Goal: Entertainment & Leisure: Consume media (video, audio)

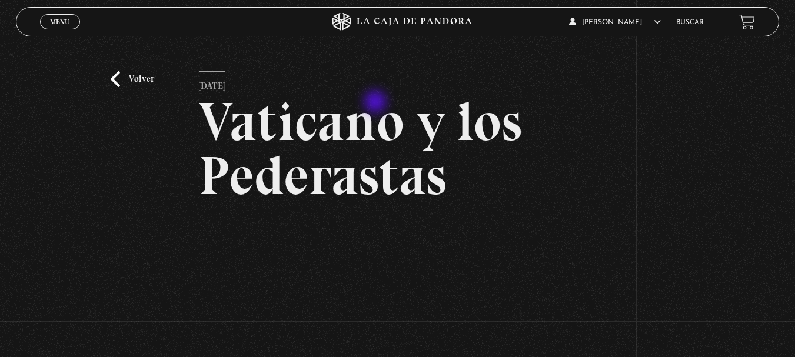
scroll to position [118, 0]
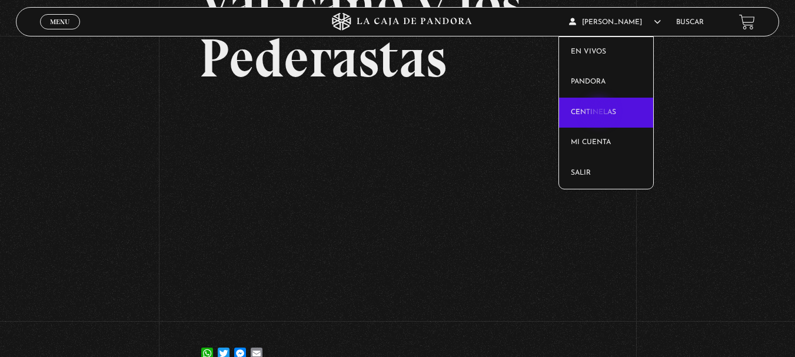
drag, startPoint x: 601, startPoint y: 112, endPoint x: 603, endPoint y: 118, distance: 6.3
click at [599, 112] on link "Centinelas" at bounding box center [606, 113] width 94 height 31
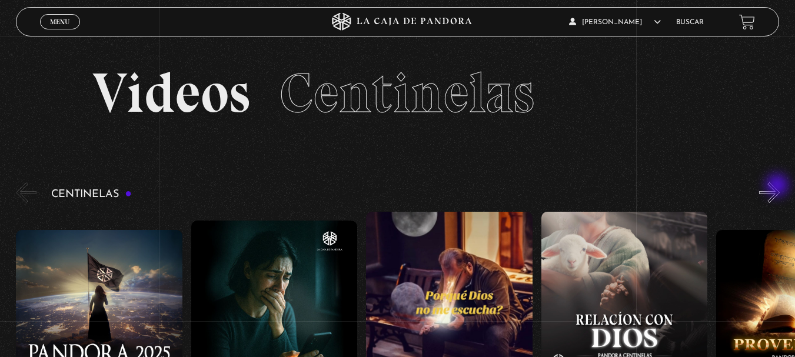
click at [779, 187] on button "»" at bounding box center [769, 193] width 21 height 21
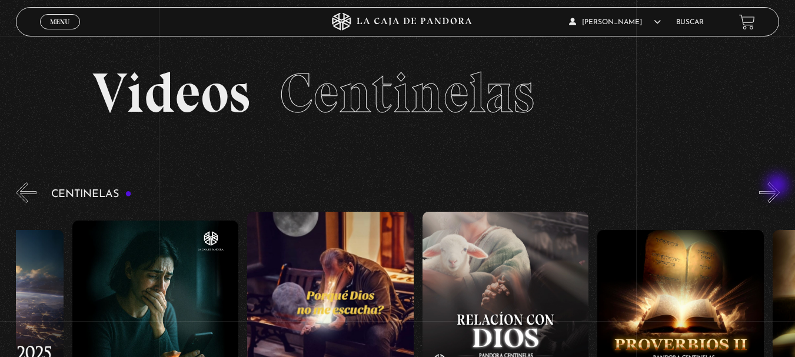
click at [779, 187] on button "»" at bounding box center [769, 193] width 21 height 21
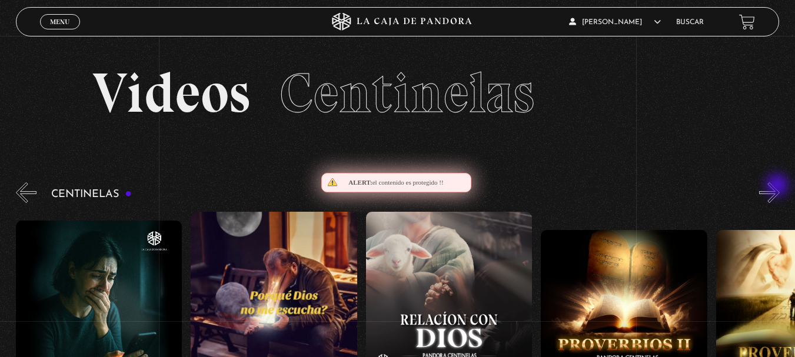
click at [779, 187] on button "»" at bounding box center [769, 193] width 21 height 21
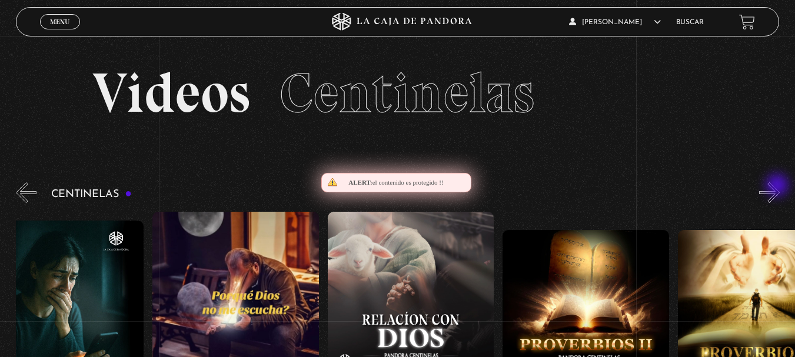
click at [779, 187] on button "»" at bounding box center [769, 193] width 21 height 21
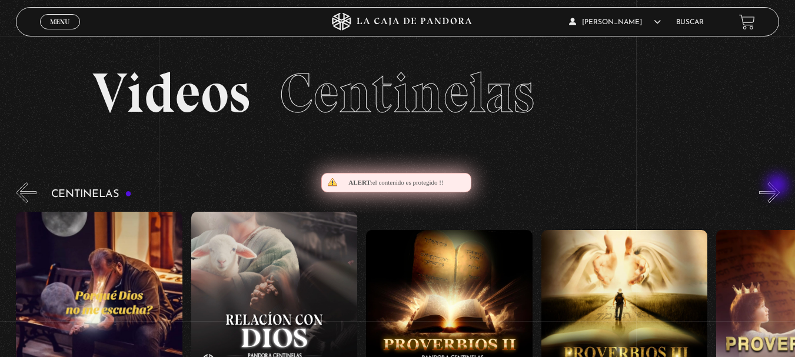
click at [779, 187] on button "»" at bounding box center [769, 193] width 21 height 21
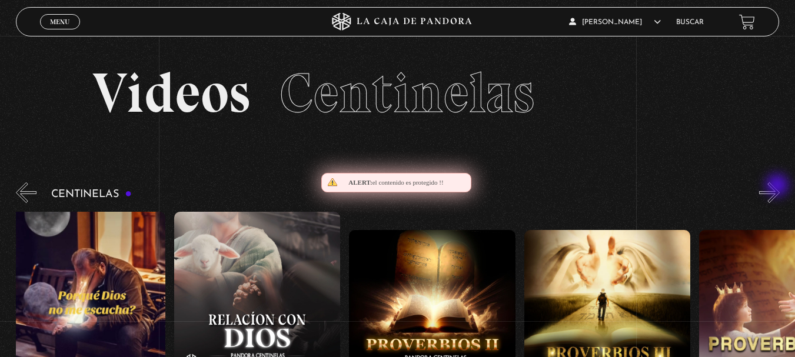
click at [779, 187] on button "»" at bounding box center [769, 193] width 21 height 21
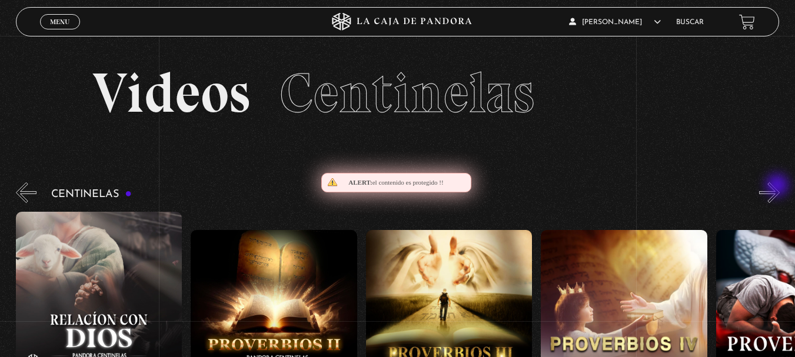
click at [779, 187] on button "»" at bounding box center [769, 193] width 21 height 21
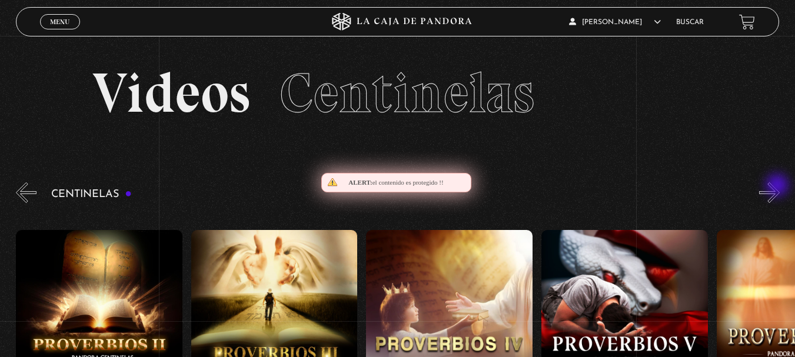
click at [779, 187] on button "»" at bounding box center [769, 193] width 21 height 21
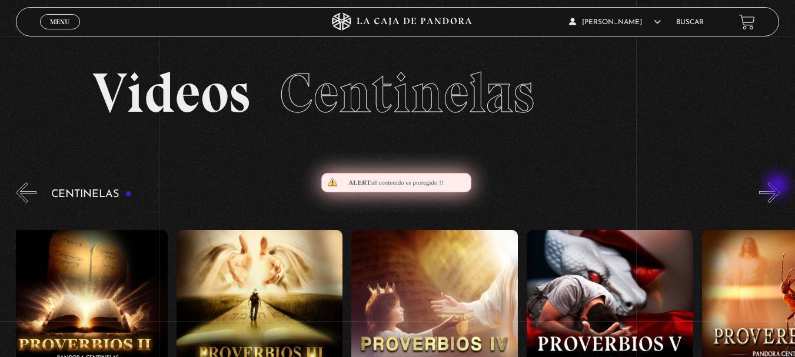
click at [779, 187] on button "»" at bounding box center [769, 193] width 21 height 21
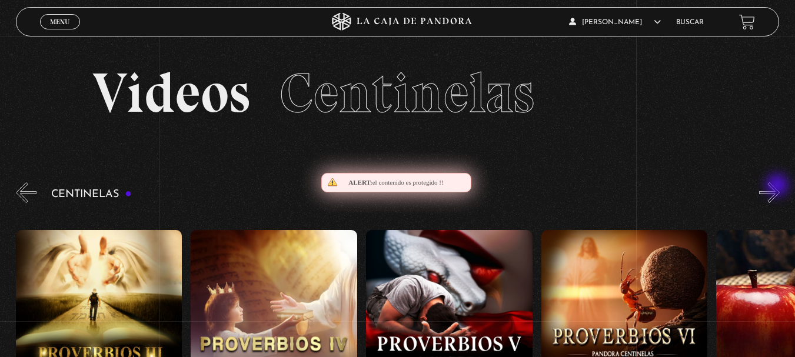
click at [779, 187] on button "»" at bounding box center [769, 193] width 21 height 21
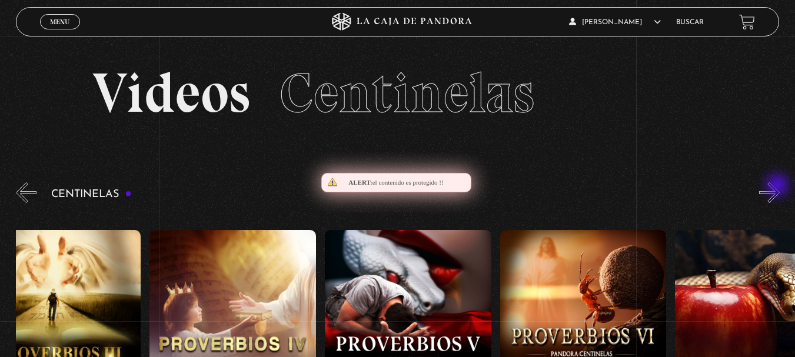
click at [779, 187] on button "»" at bounding box center [769, 193] width 21 height 21
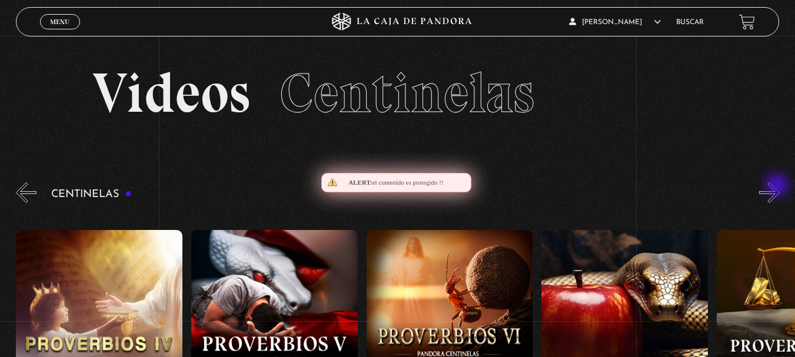
click at [779, 187] on button "»" at bounding box center [769, 193] width 21 height 21
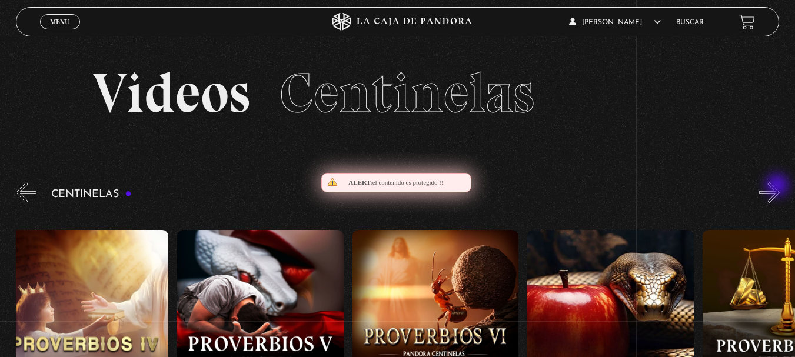
click at [779, 187] on button "»" at bounding box center [769, 193] width 21 height 21
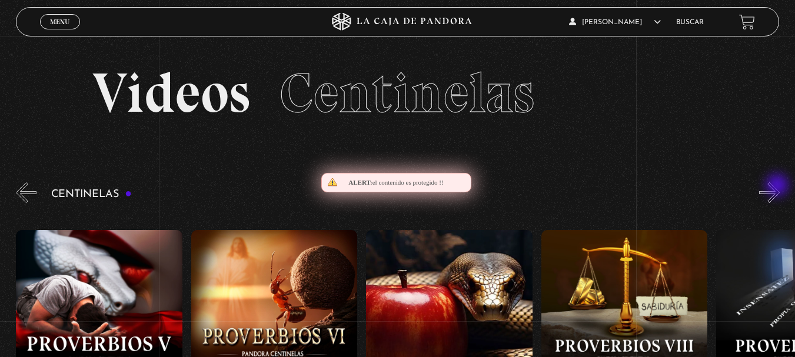
click at [779, 187] on button "»" at bounding box center [769, 193] width 21 height 21
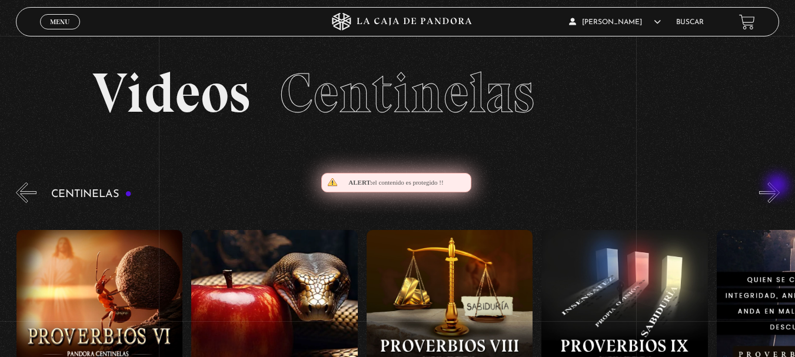
click at [779, 187] on button "»" at bounding box center [769, 193] width 21 height 21
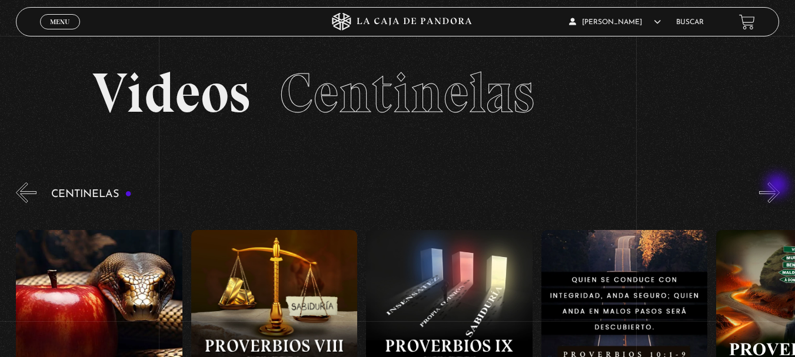
click at [779, 187] on button "»" at bounding box center [769, 193] width 21 height 21
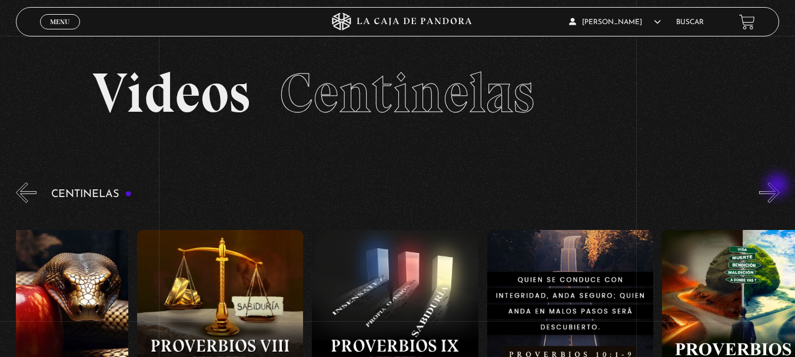
click at [779, 187] on button "»" at bounding box center [769, 193] width 21 height 21
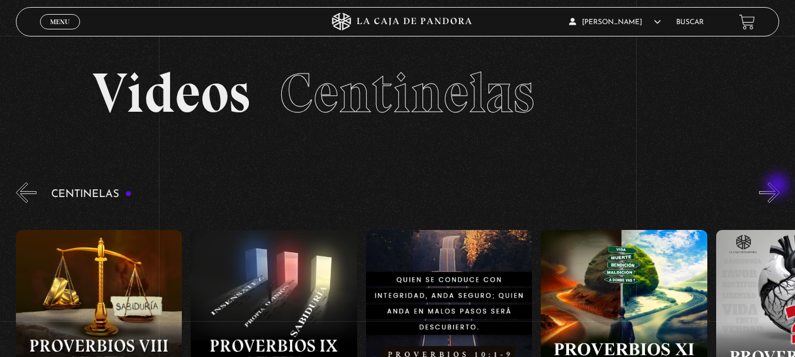
click at [779, 187] on button "»" at bounding box center [769, 193] width 21 height 21
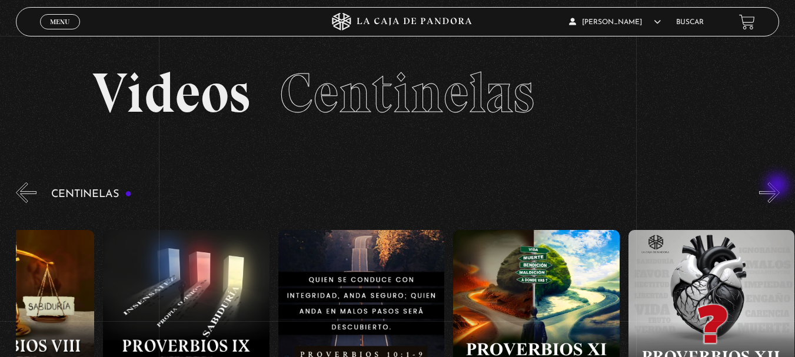
click at [779, 187] on button "»" at bounding box center [769, 193] width 21 height 21
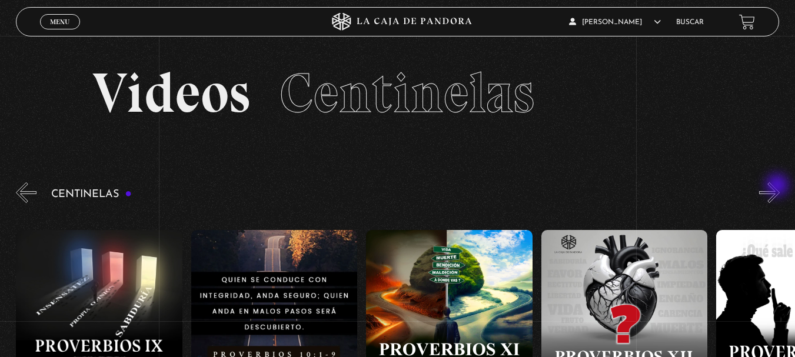
click at [779, 187] on button "»" at bounding box center [769, 193] width 21 height 21
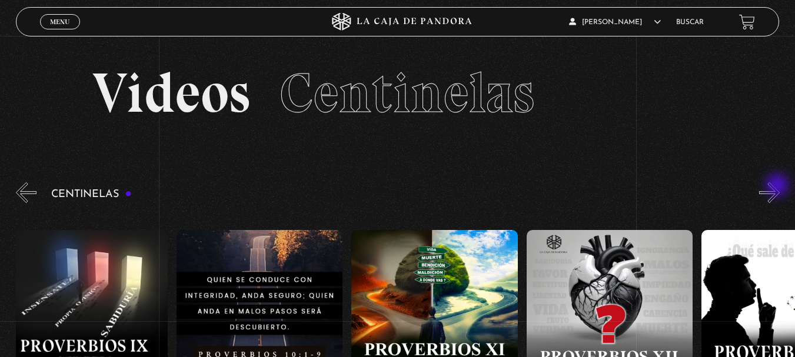
click at [779, 187] on button "»" at bounding box center [769, 193] width 21 height 21
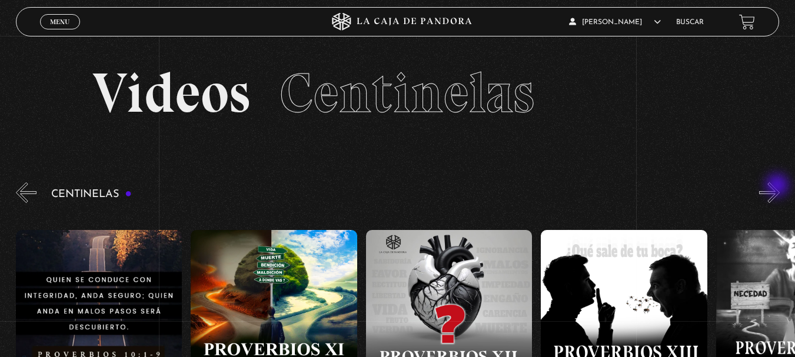
click at [779, 187] on button "»" at bounding box center [769, 193] width 21 height 21
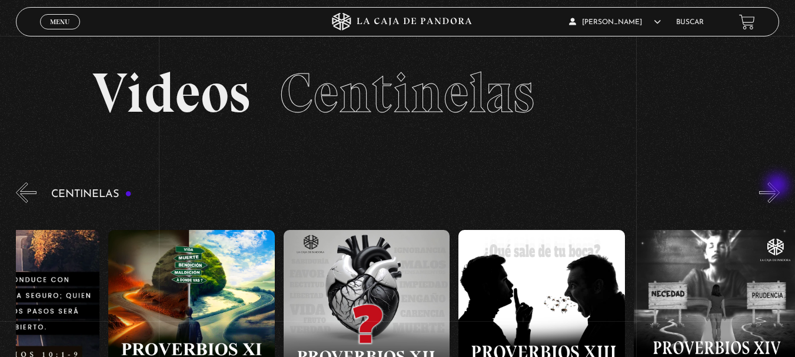
click at [779, 187] on button "»" at bounding box center [769, 193] width 21 height 21
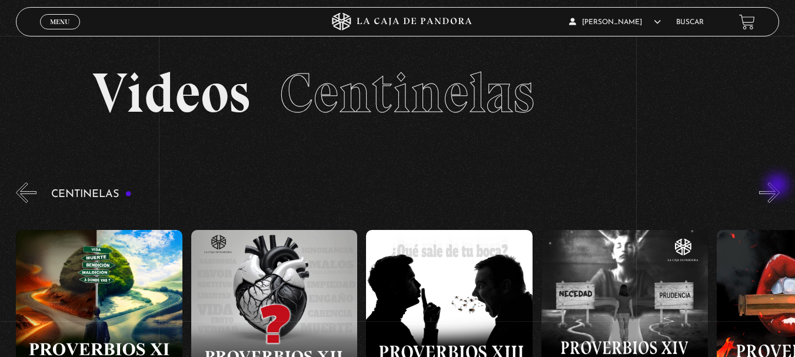
click at [779, 187] on button "»" at bounding box center [769, 193] width 21 height 21
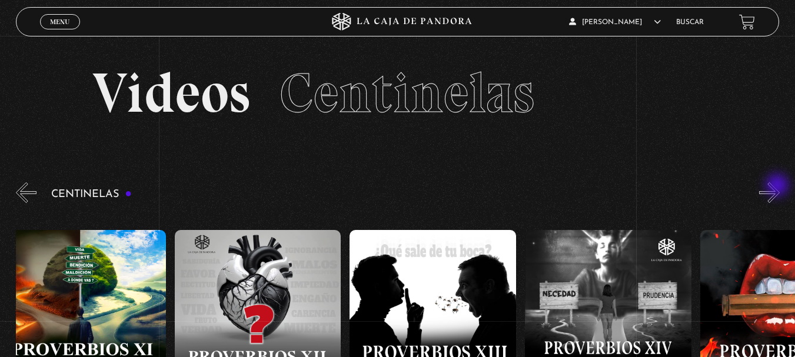
click at [779, 187] on button "»" at bounding box center [769, 193] width 21 height 21
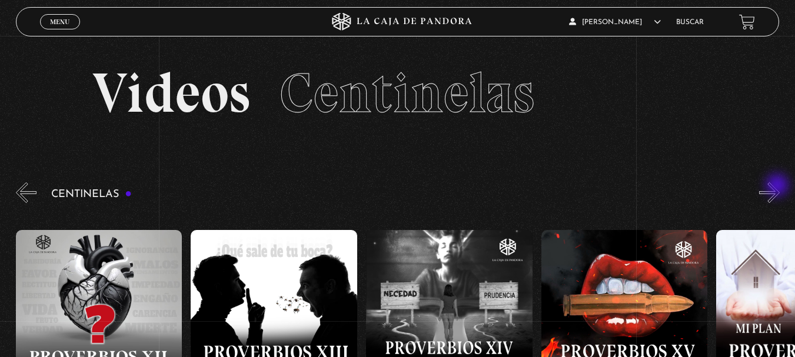
click at [779, 187] on button "»" at bounding box center [769, 193] width 21 height 21
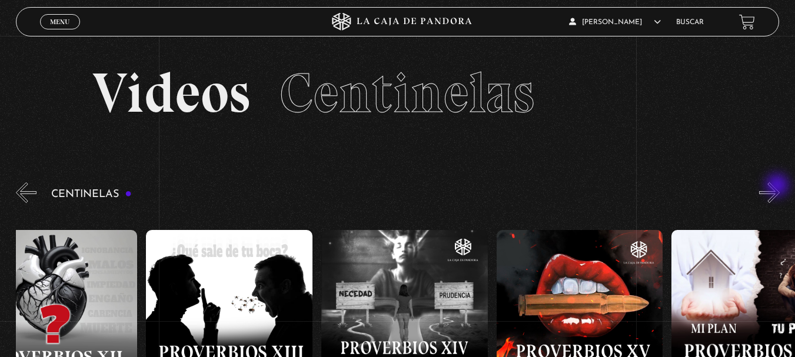
click at [779, 187] on button "»" at bounding box center [769, 193] width 21 height 21
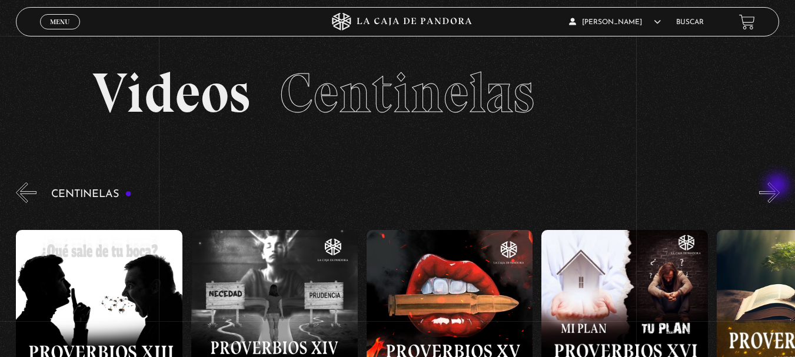
click at [779, 187] on button "»" at bounding box center [769, 193] width 21 height 21
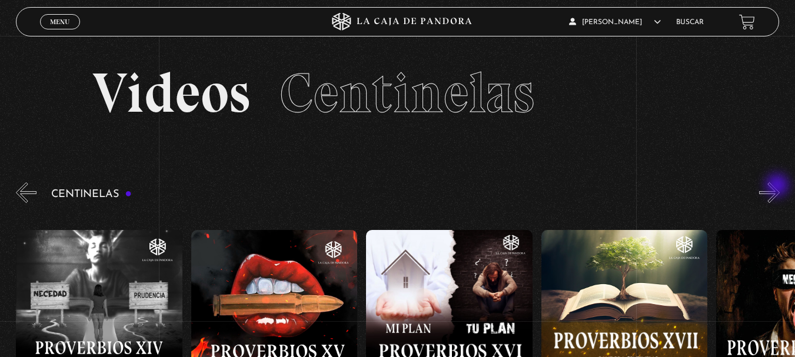
click at [779, 187] on button "»" at bounding box center [769, 193] width 21 height 21
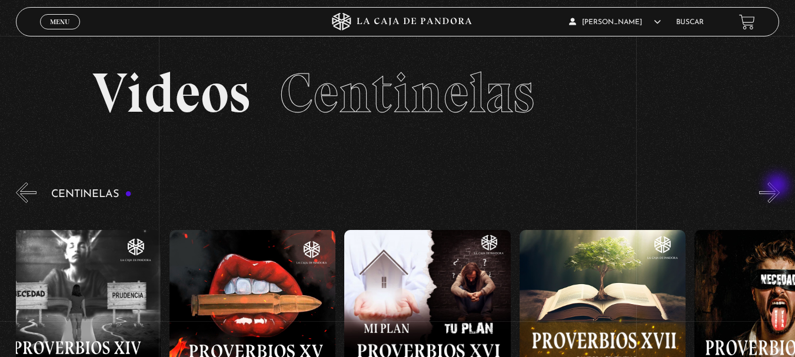
click at [779, 187] on button "»" at bounding box center [769, 193] width 21 height 21
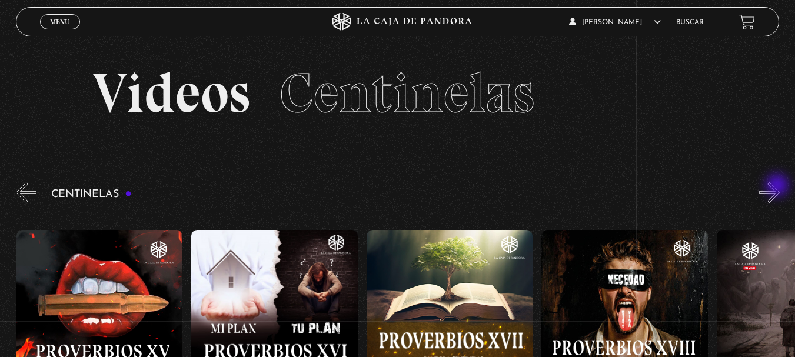
click at [779, 187] on button "»" at bounding box center [769, 193] width 21 height 21
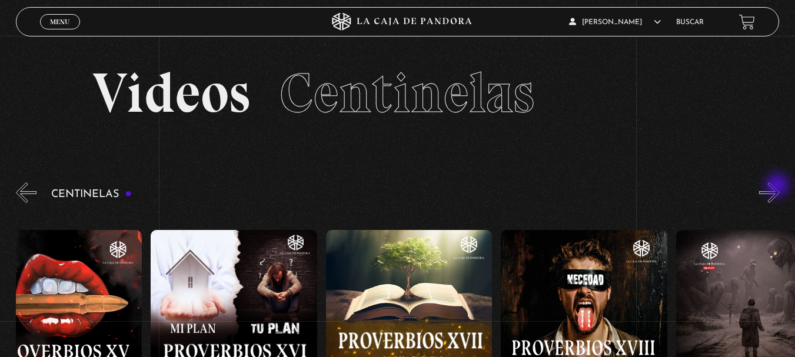
click at [779, 187] on button "»" at bounding box center [769, 193] width 21 height 21
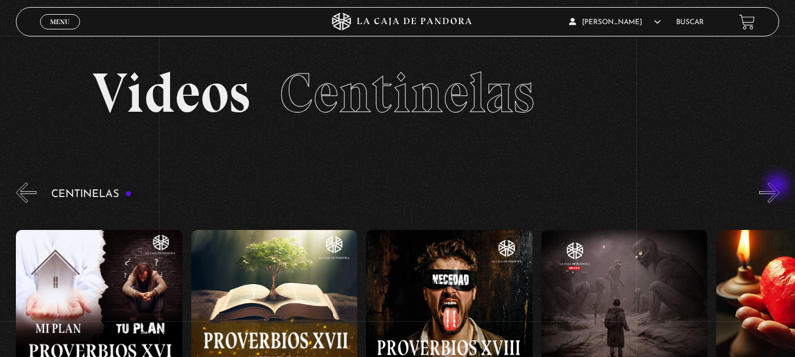
click at [778, 187] on button "»" at bounding box center [769, 193] width 21 height 21
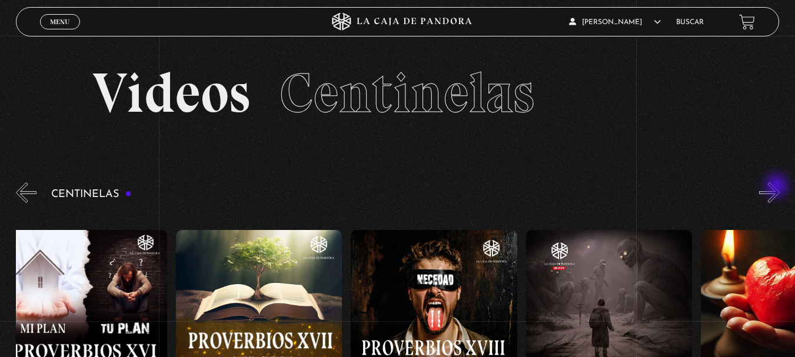
click at [778, 187] on button "»" at bounding box center [769, 193] width 21 height 21
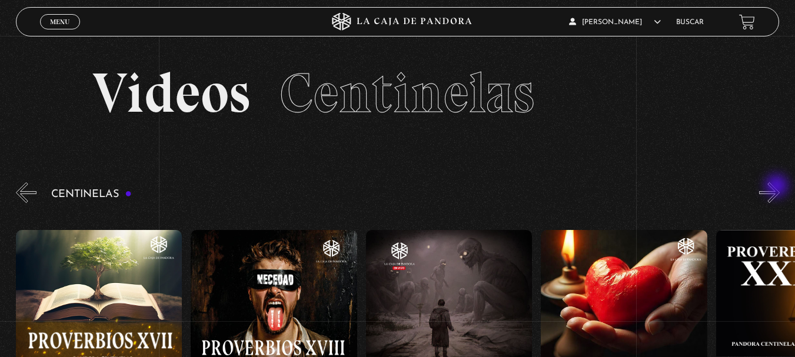
click at [778, 187] on button "»" at bounding box center [769, 193] width 21 height 21
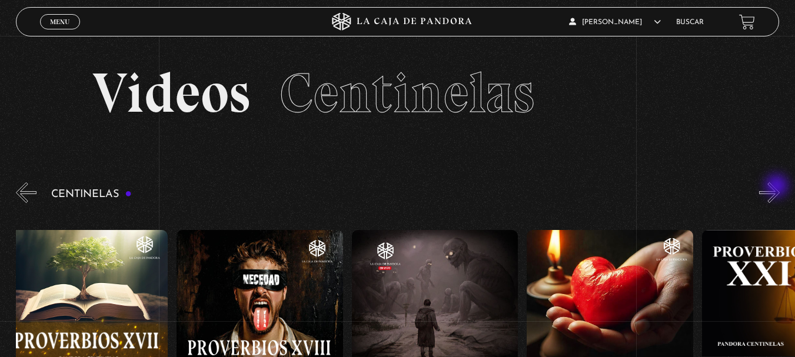
click at [778, 188] on button "»" at bounding box center [769, 193] width 21 height 21
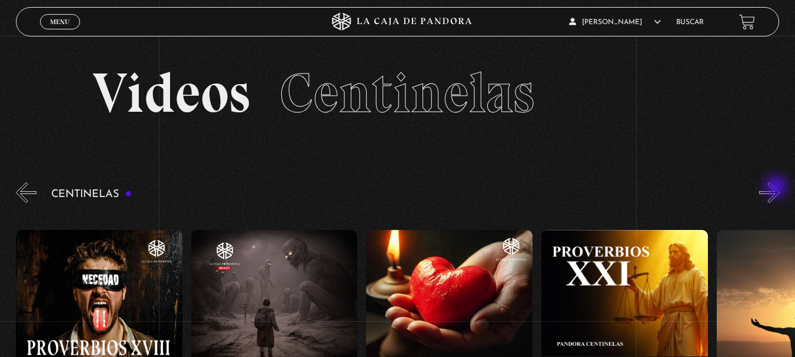
click at [778, 188] on button "»" at bounding box center [769, 193] width 21 height 21
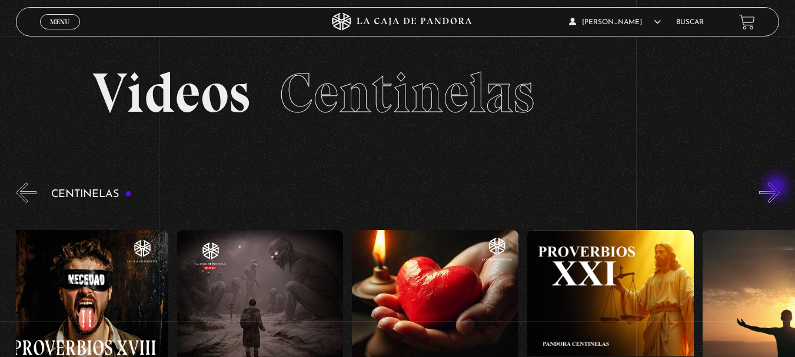
click at [778, 188] on button "»" at bounding box center [769, 193] width 21 height 21
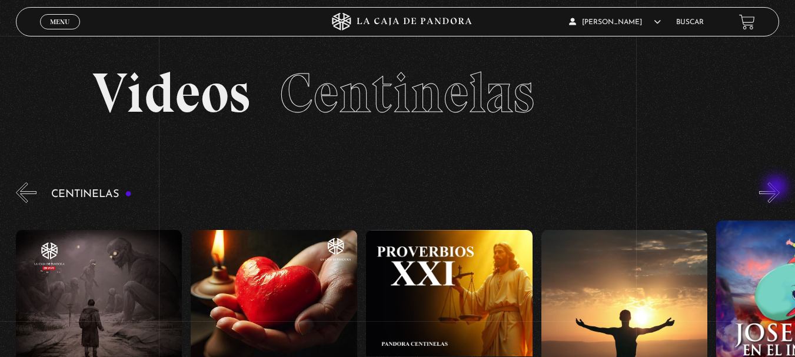
click at [778, 188] on button "»" at bounding box center [769, 193] width 21 height 21
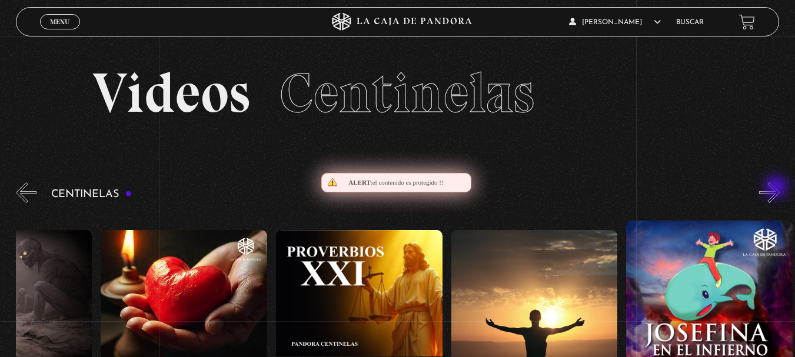
click at [778, 188] on button "»" at bounding box center [769, 193] width 21 height 21
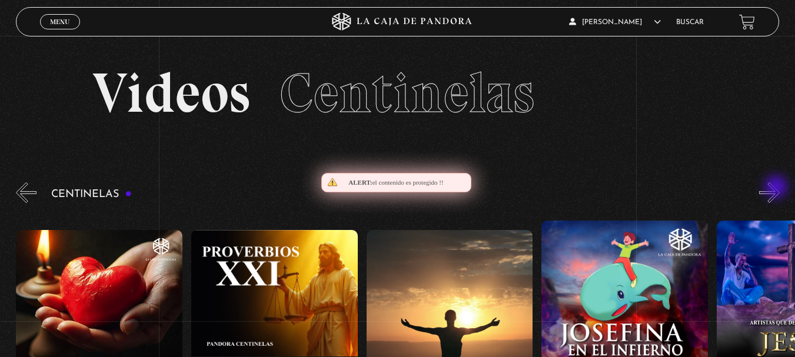
click at [778, 188] on button "»" at bounding box center [769, 193] width 21 height 21
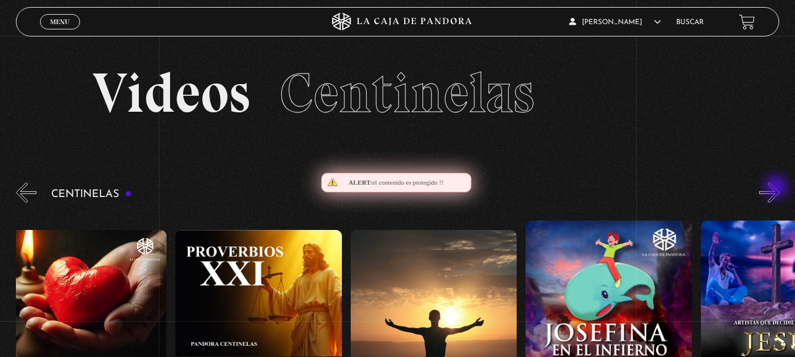
click at [778, 188] on button "»" at bounding box center [769, 193] width 21 height 21
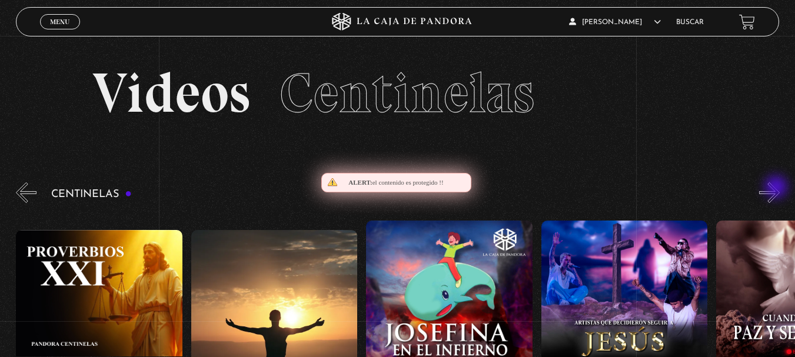
click at [778, 188] on button "»" at bounding box center [769, 193] width 21 height 21
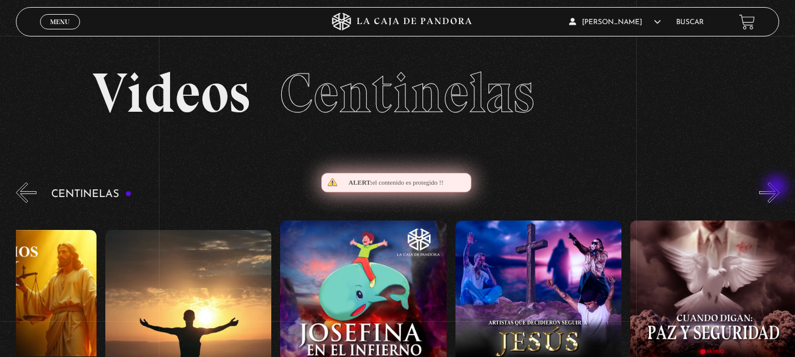
click at [778, 188] on button "»" at bounding box center [769, 193] width 21 height 21
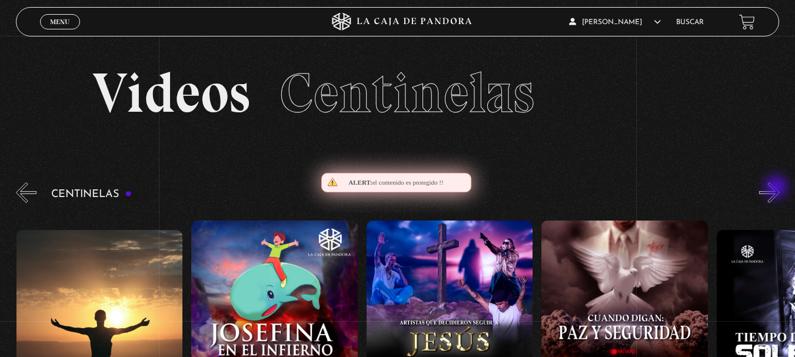
click at [778, 188] on button "»" at bounding box center [769, 193] width 21 height 21
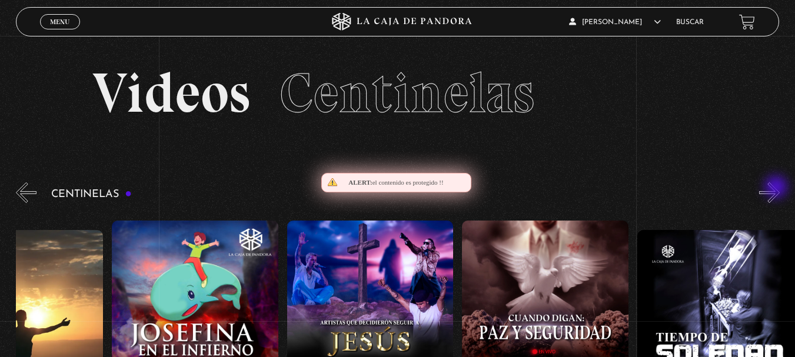
click at [778, 188] on button "»" at bounding box center [769, 193] width 21 height 21
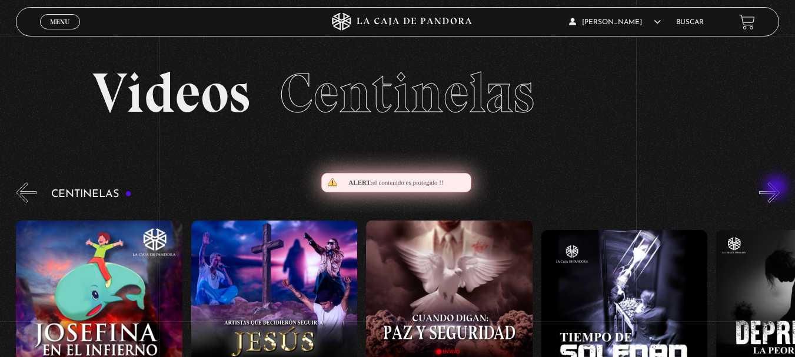
click at [778, 188] on button "»" at bounding box center [769, 193] width 21 height 21
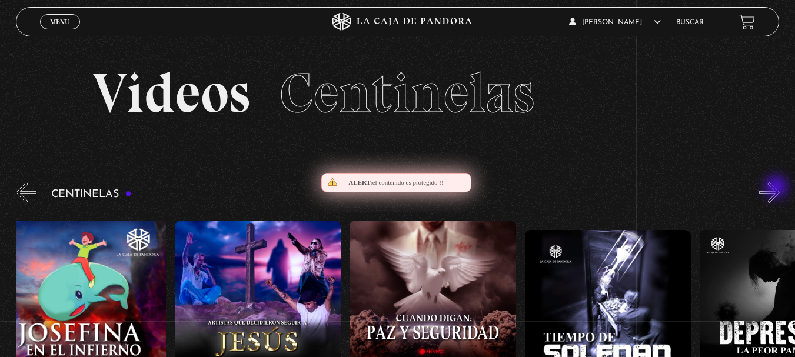
click at [778, 188] on button "»" at bounding box center [769, 193] width 21 height 21
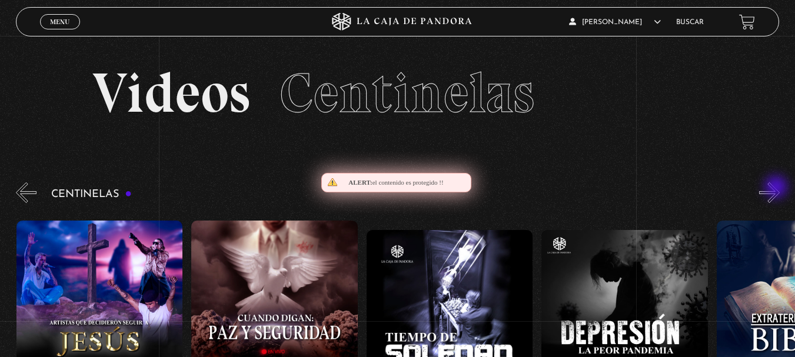
click at [778, 188] on button "»" at bounding box center [769, 193] width 21 height 21
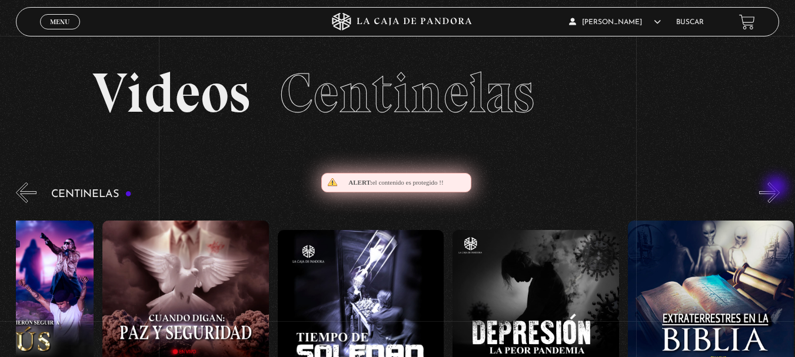
click at [778, 188] on button "»" at bounding box center [769, 193] width 21 height 21
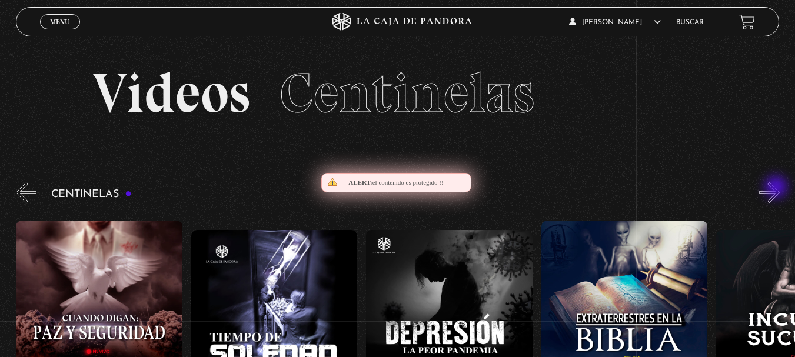
click at [778, 188] on button "»" at bounding box center [769, 193] width 21 height 21
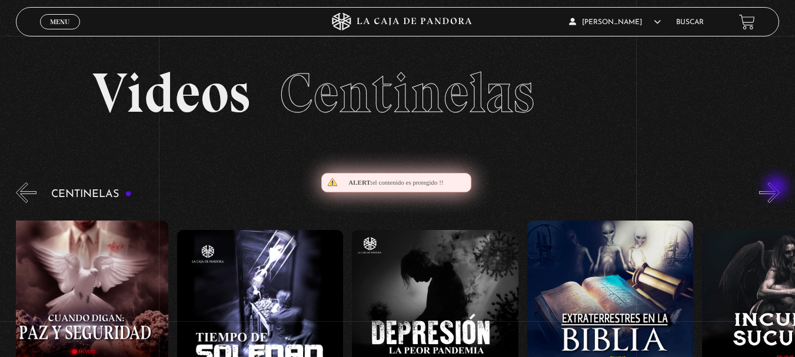
click at [778, 188] on button "»" at bounding box center [769, 193] width 21 height 21
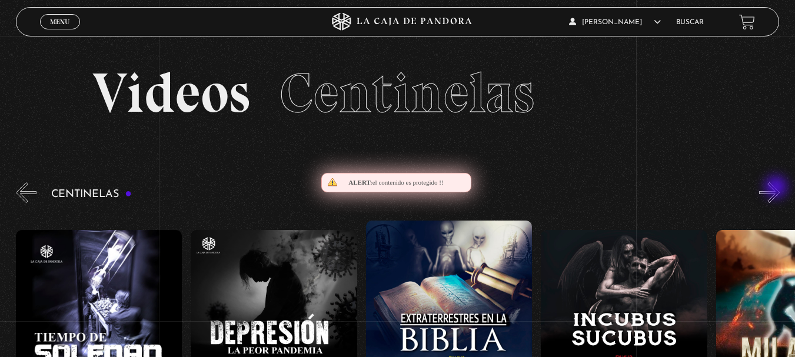
click at [778, 188] on button "»" at bounding box center [769, 193] width 21 height 21
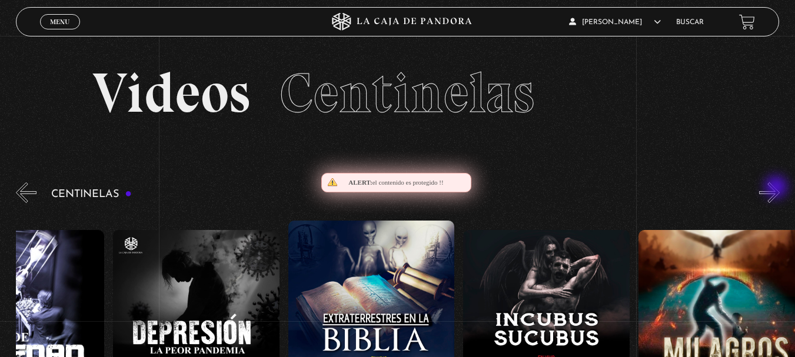
click at [778, 188] on button "»" at bounding box center [769, 193] width 21 height 21
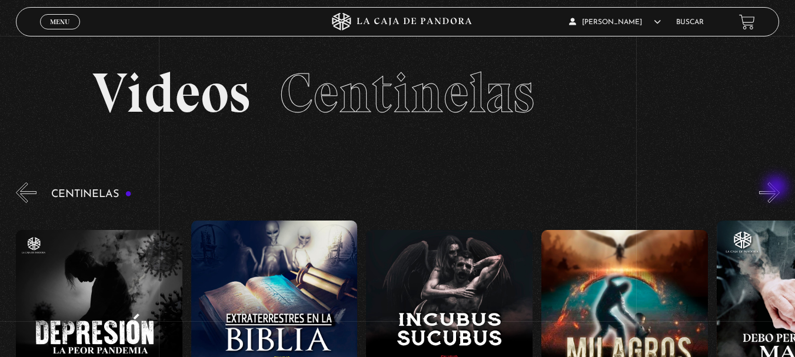
click at [778, 188] on button "»" at bounding box center [769, 193] width 21 height 21
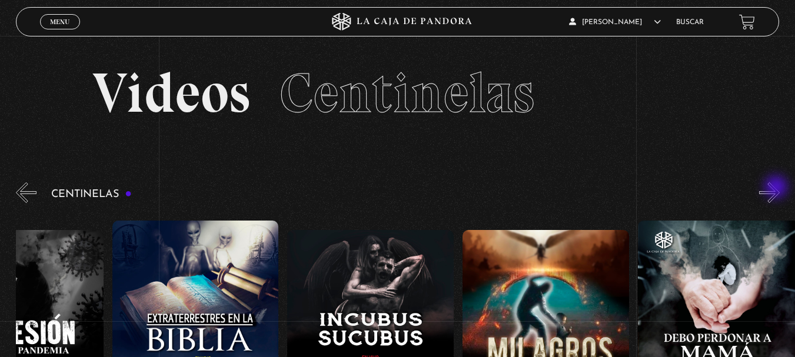
click at [778, 188] on button "»" at bounding box center [769, 193] width 21 height 21
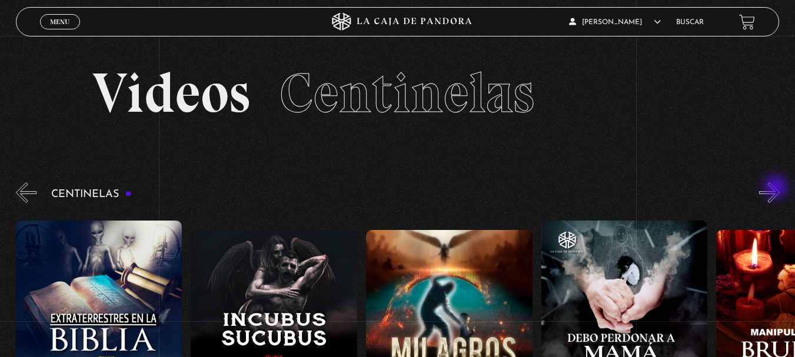
click at [778, 188] on button "»" at bounding box center [769, 193] width 21 height 21
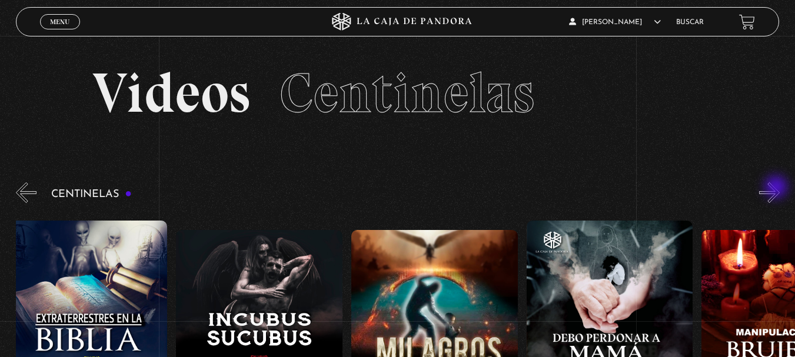
click at [778, 188] on button "»" at bounding box center [769, 193] width 21 height 21
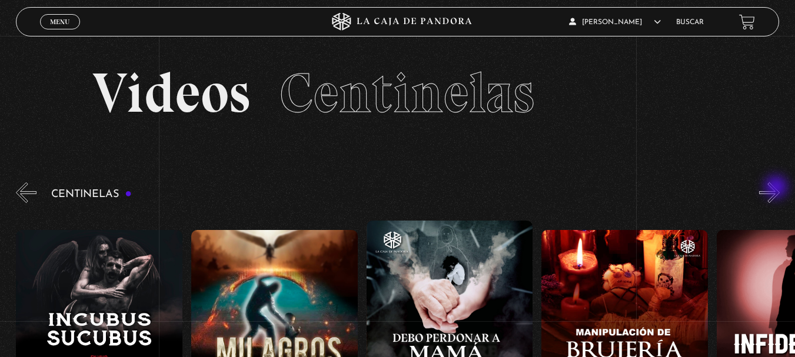
click at [778, 188] on button "»" at bounding box center [769, 193] width 21 height 21
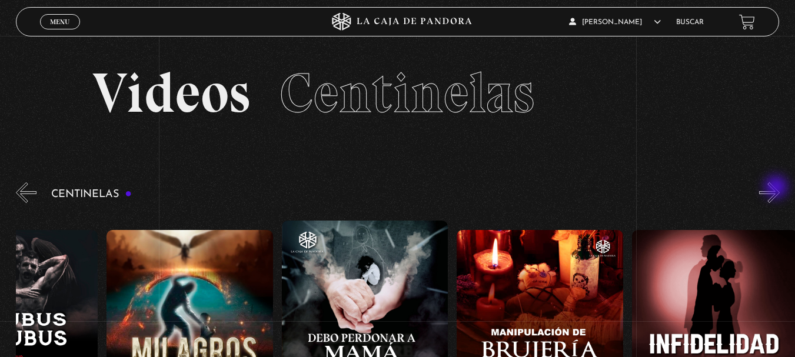
click at [778, 188] on button "»" at bounding box center [769, 193] width 21 height 21
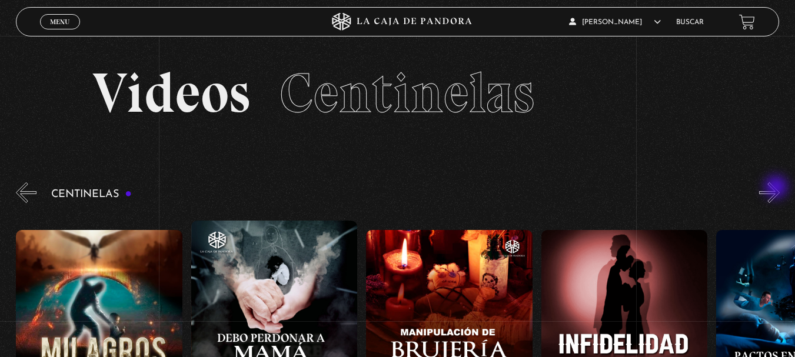
click at [778, 188] on button "»" at bounding box center [769, 193] width 21 height 21
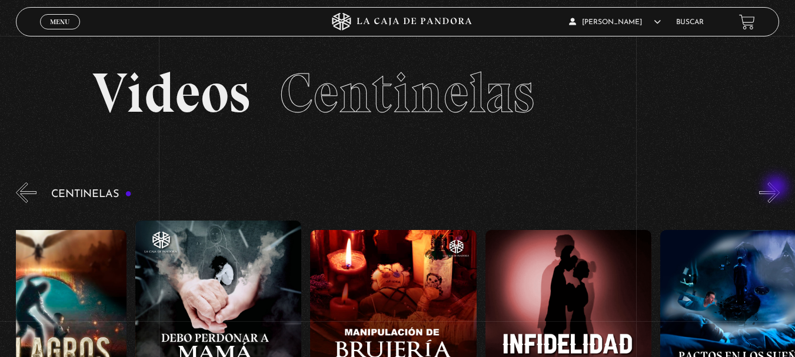
click at [778, 188] on button "»" at bounding box center [769, 193] width 21 height 21
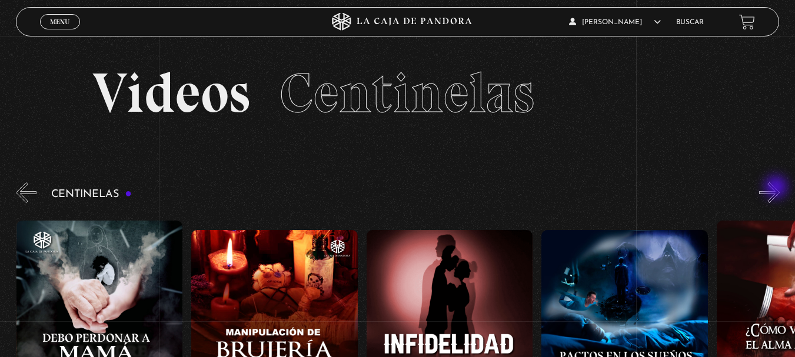
click at [778, 188] on button "»" at bounding box center [769, 193] width 21 height 21
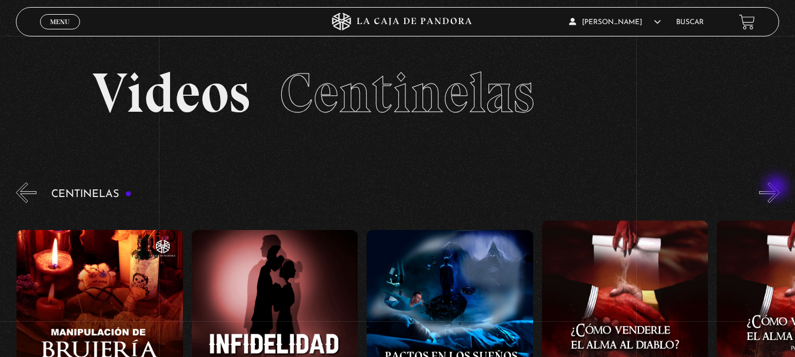
scroll to position [0, 5956]
click at [778, 188] on button "»" at bounding box center [769, 193] width 21 height 21
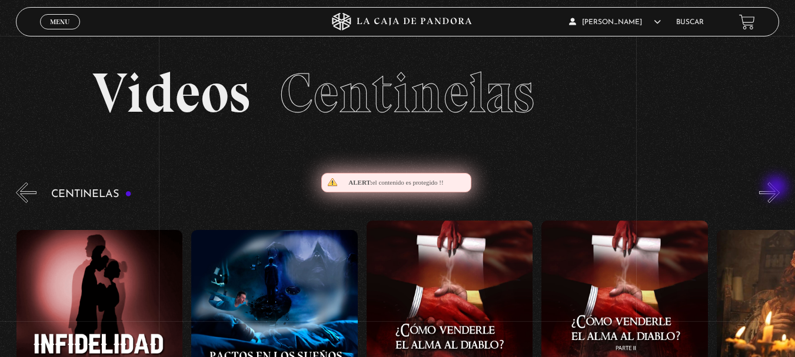
click at [778, 188] on button "»" at bounding box center [769, 193] width 21 height 21
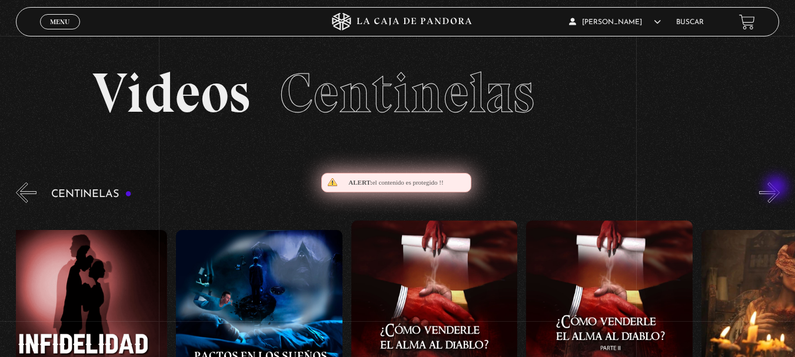
click at [778, 188] on button "»" at bounding box center [769, 193] width 21 height 21
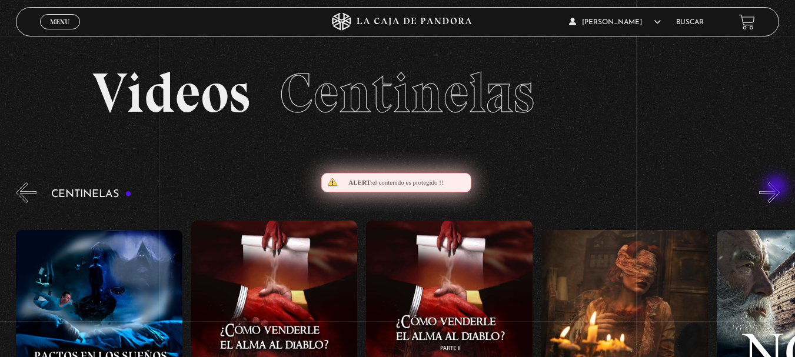
click at [778, 188] on button "»" at bounding box center [769, 193] width 21 height 21
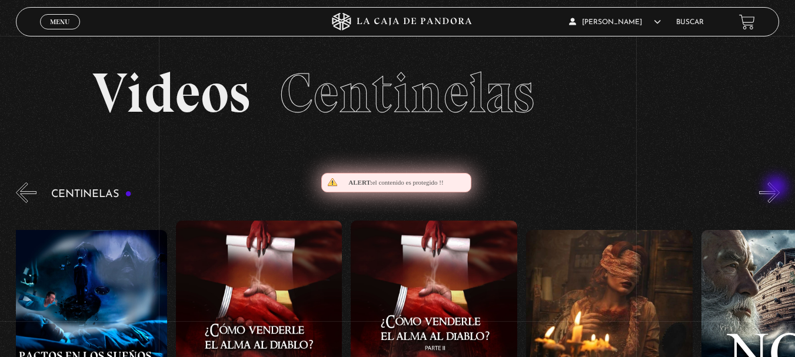
click at [778, 188] on button "»" at bounding box center [769, 193] width 21 height 21
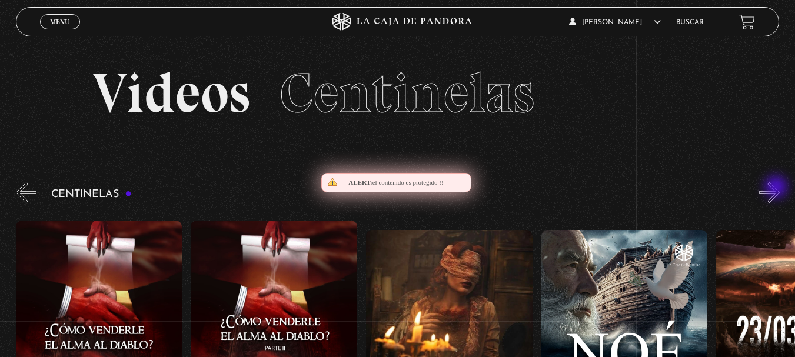
click at [778, 188] on button "»" at bounding box center [769, 193] width 21 height 21
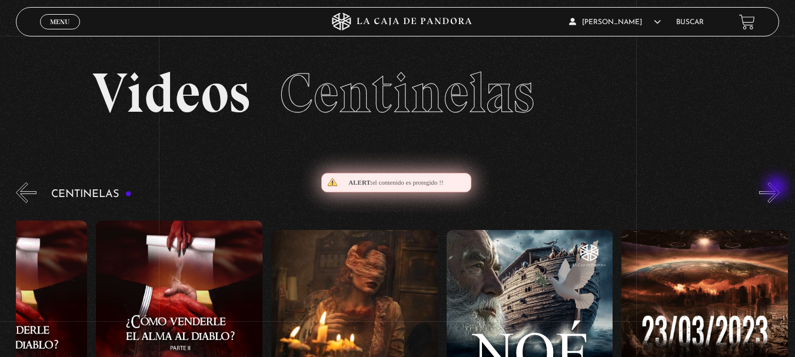
click at [778, 188] on button "»" at bounding box center [769, 193] width 21 height 21
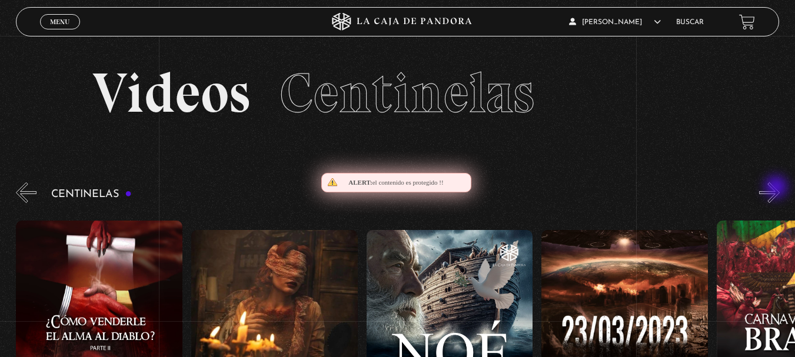
click at [778, 188] on button "»" at bounding box center [769, 193] width 21 height 21
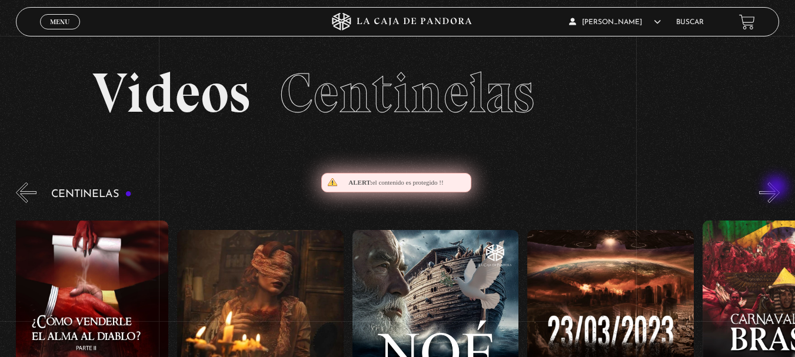
click at [778, 188] on button "»" at bounding box center [769, 193] width 21 height 21
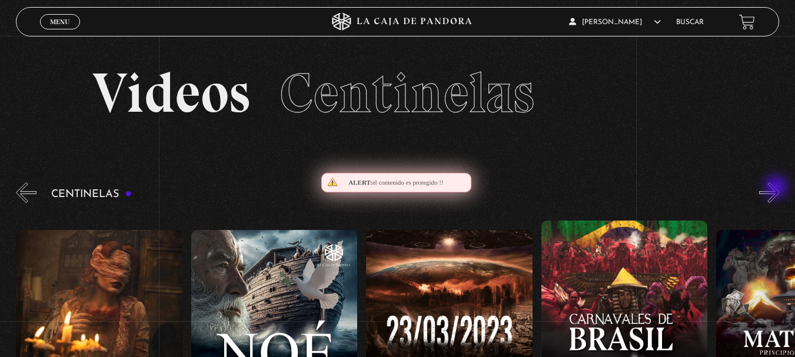
click at [778, 188] on button "»" at bounding box center [769, 193] width 21 height 21
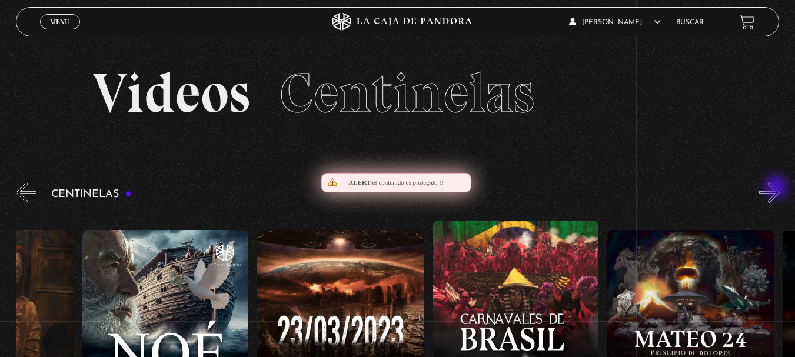
click at [778, 188] on button "»" at bounding box center [769, 193] width 21 height 21
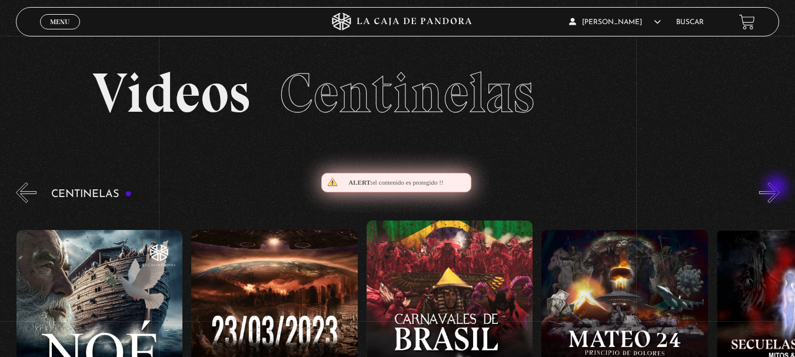
click at [778, 188] on button "»" at bounding box center [769, 193] width 21 height 21
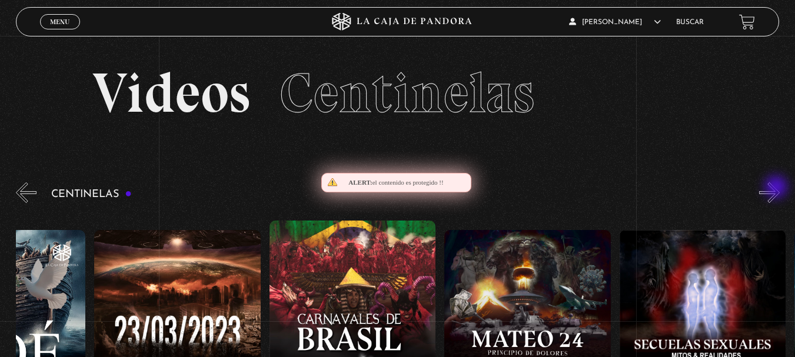
click at [778, 188] on button "»" at bounding box center [769, 193] width 21 height 21
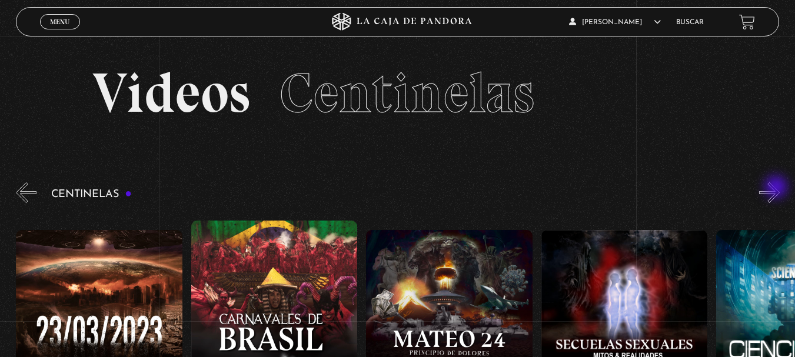
click at [778, 188] on button "»" at bounding box center [769, 193] width 21 height 21
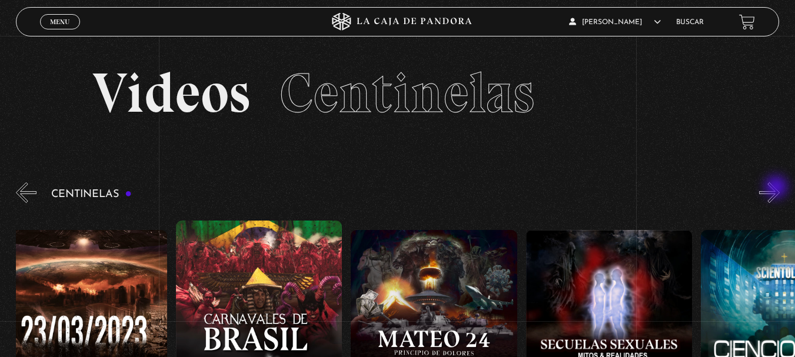
click at [778, 188] on button "»" at bounding box center [769, 193] width 21 height 21
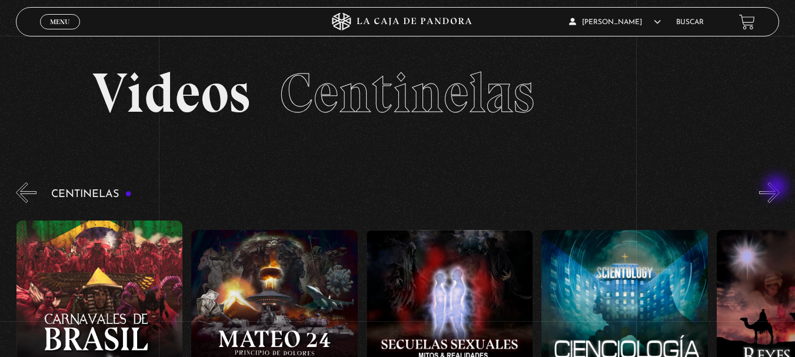
click at [778, 188] on button "»" at bounding box center [769, 193] width 21 height 21
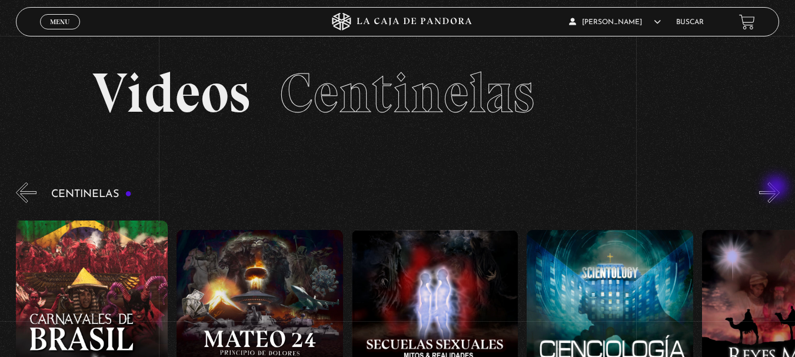
click at [778, 188] on button "»" at bounding box center [769, 193] width 21 height 21
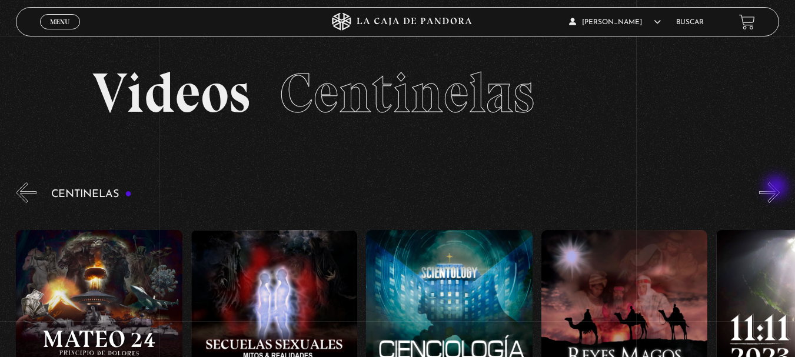
click at [778, 188] on button "»" at bounding box center [769, 193] width 21 height 21
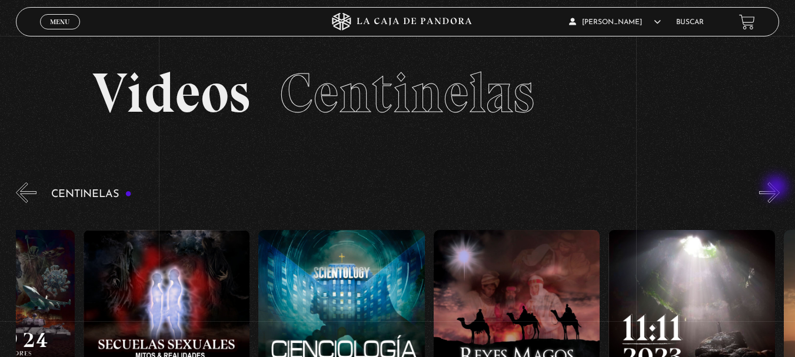
click at [778, 188] on button "»" at bounding box center [769, 193] width 21 height 21
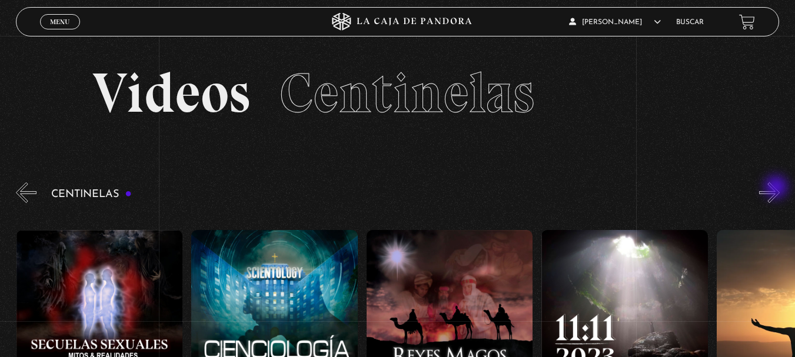
click at [778, 188] on button "»" at bounding box center [769, 193] width 21 height 21
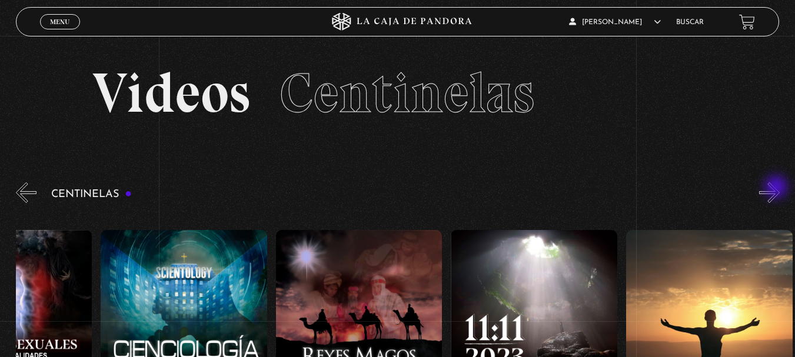
click at [778, 188] on button "»" at bounding box center [769, 193] width 21 height 21
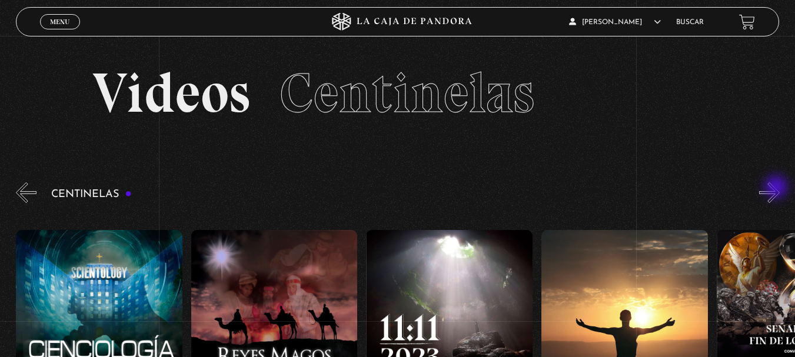
click at [778, 188] on button "»" at bounding box center [769, 193] width 21 height 21
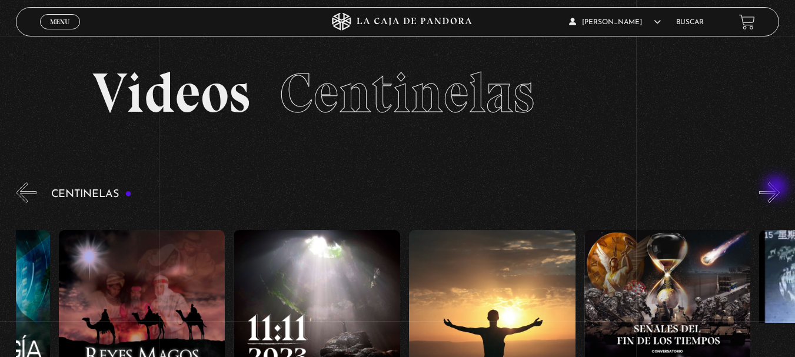
click at [778, 188] on button "»" at bounding box center [769, 193] width 21 height 21
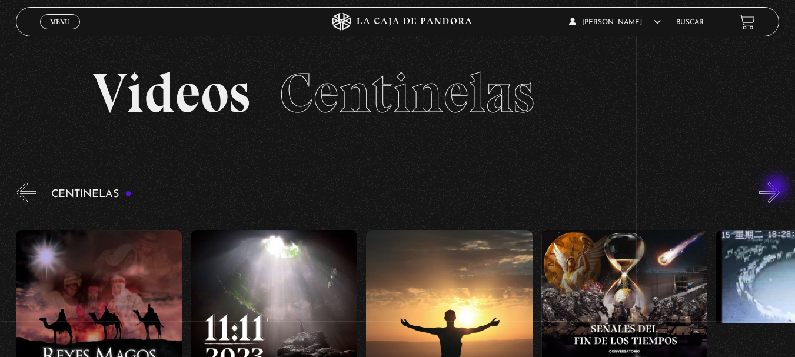
click at [778, 188] on button "»" at bounding box center [769, 193] width 21 height 21
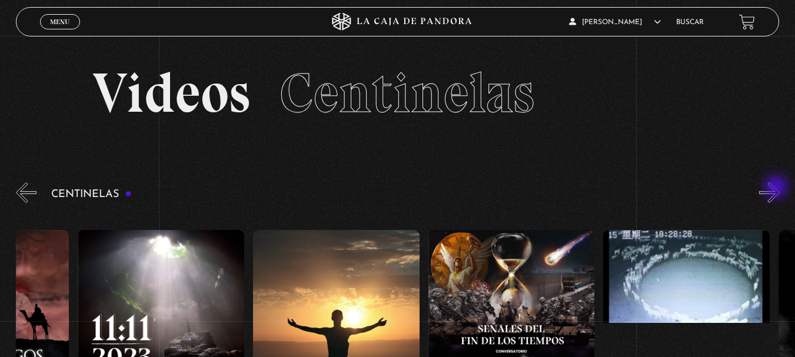
click at [778, 188] on button "»" at bounding box center [769, 193] width 21 height 21
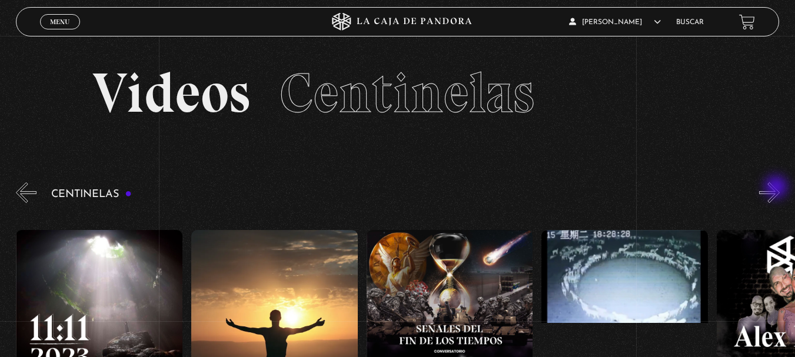
click at [778, 188] on button "»" at bounding box center [769, 193] width 21 height 21
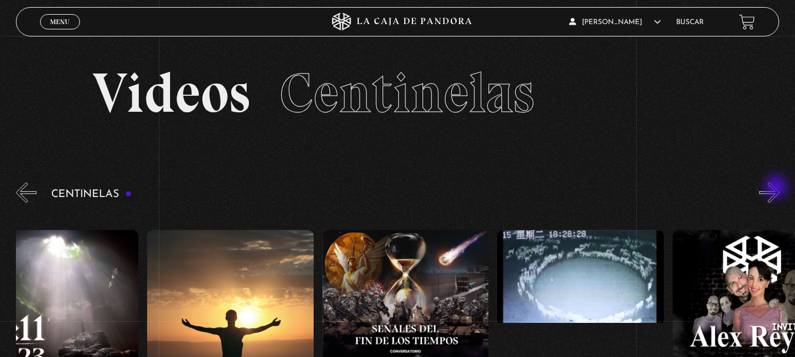
click at [778, 188] on button "»" at bounding box center [769, 193] width 21 height 21
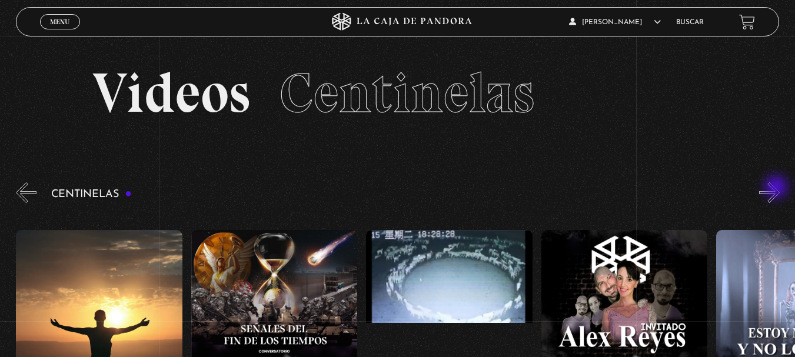
click at [778, 188] on button "»" at bounding box center [769, 193] width 21 height 21
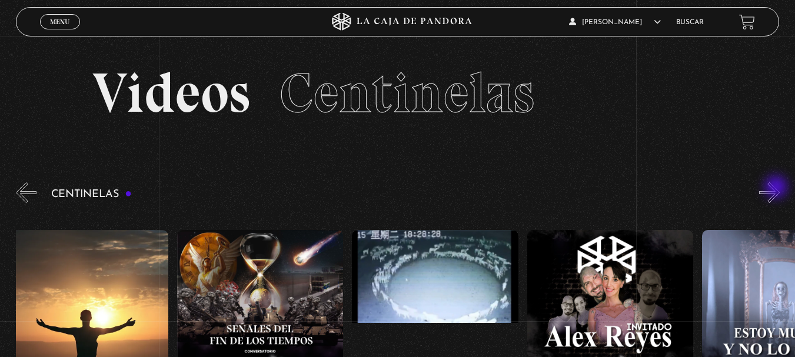
click at [778, 188] on button "»" at bounding box center [769, 193] width 21 height 21
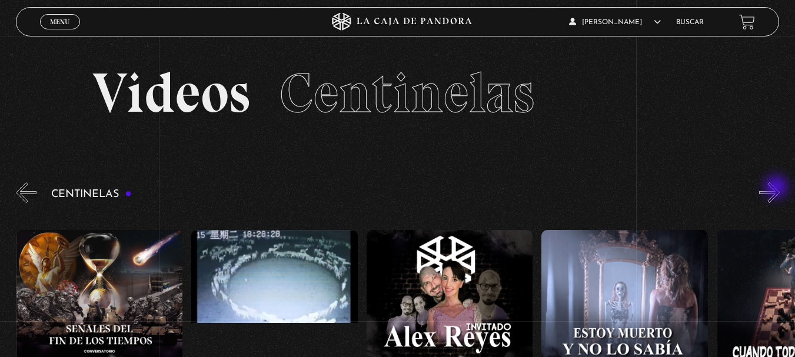
click at [778, 188] on button "»" at bounding box center [769, 193] width 21 height 21
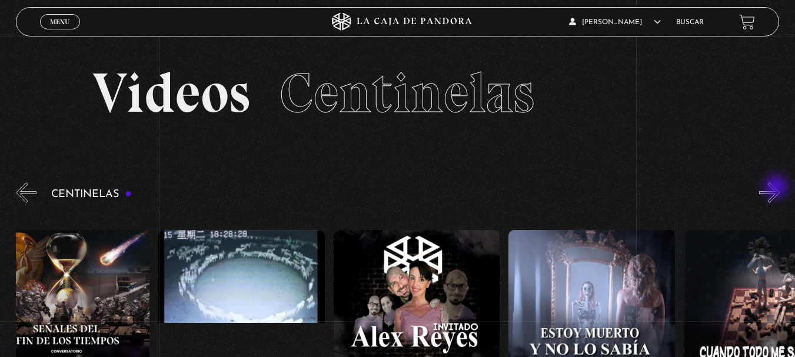
click at [778, 188] on button "»" at bounding box center [769, 193] width 21 height 21
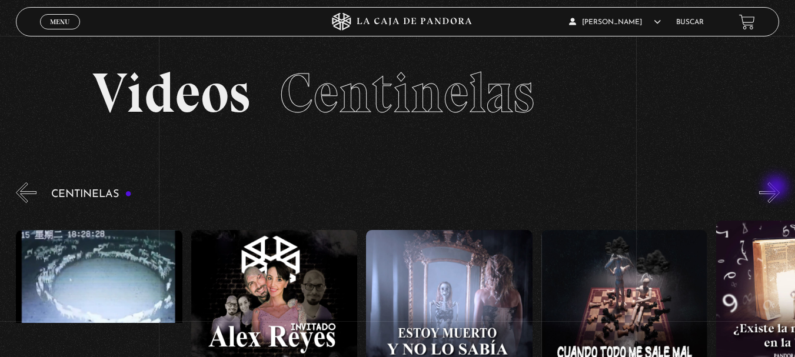
click at [778, 188] on button "»" at bounding box center [769, 193] width 21 height 21
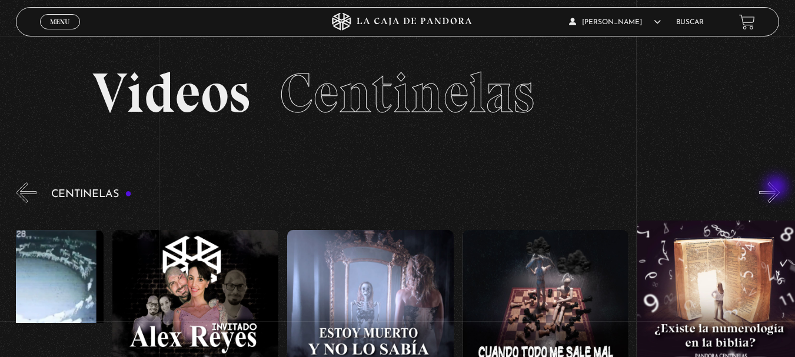
click at [778, 188] on button "»" at bounding box center [769, 193] width 21 height 21
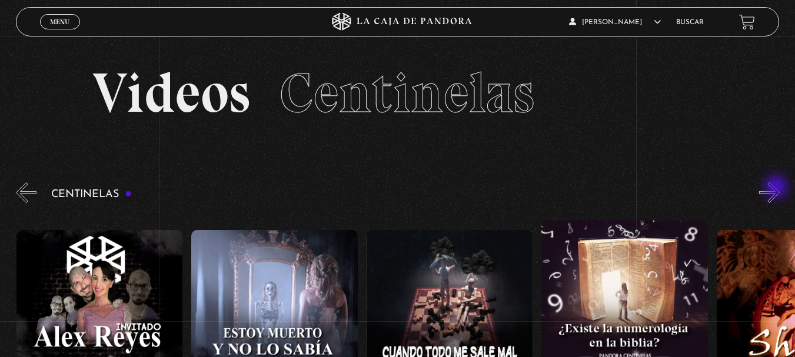
click at [778, 188] on button "»" at bounding box center [769, 193] width 21 height 21
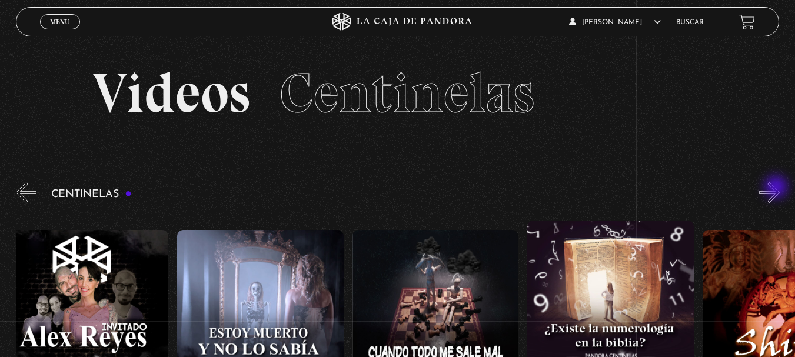
click at [778, 188] on button "»" at bounding box center [769, 193] width 21 height 21
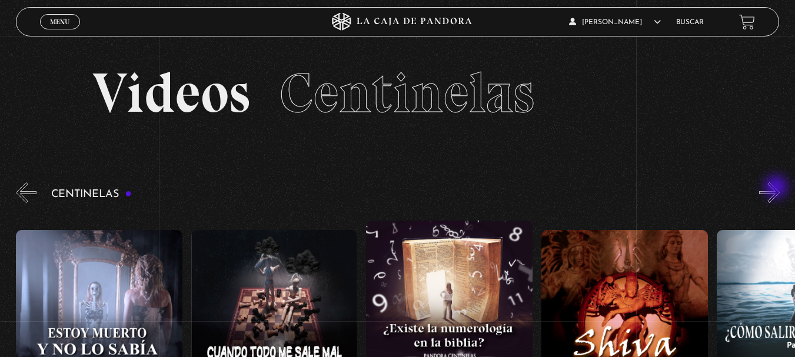
click at [778, 188] on button "»" at bounding box center [769, 193] width 21 height 21
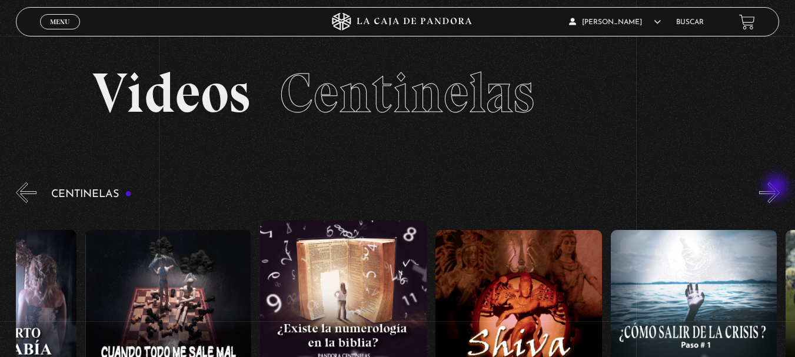
click at [778, 188] on button "»" at bounding box center [769, 193] width 21 height 21
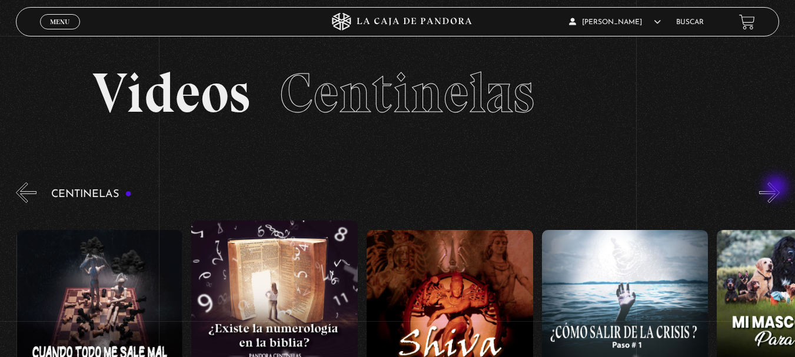
click at [778, 188] on button "»" at bounding box center [769, 193] width 21 height 21
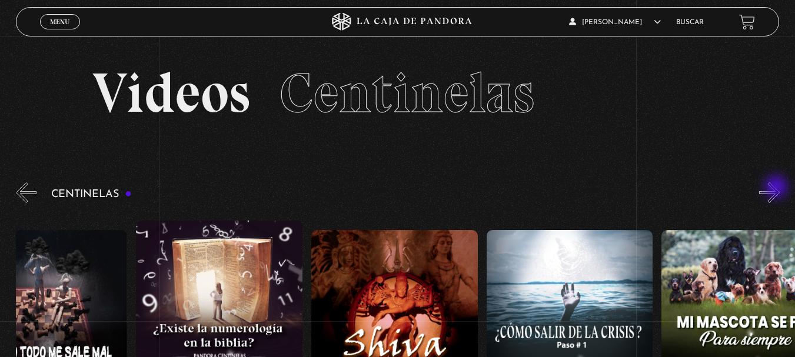
click at [778, 188] on button "»" at bounding box center [769, 193] width 21 height 21
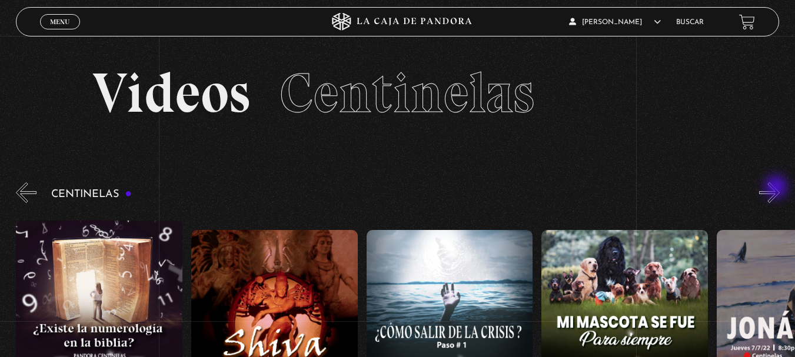
click at [778, 188] on button "»" at bounding box center [769, 193] width 21 height 21
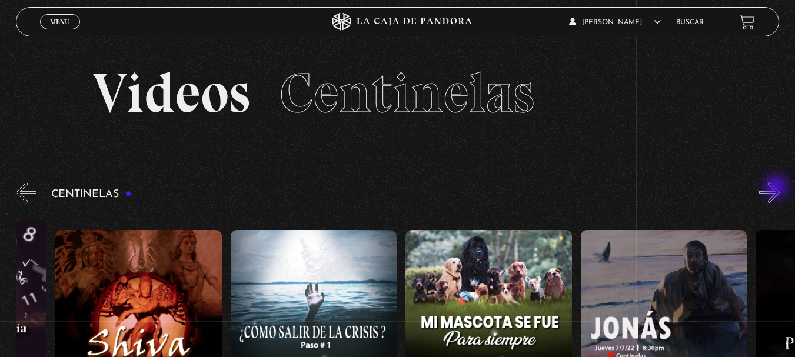
click at [778, 188] on button "»" at bounding box center [769, 193] width 21 height 21
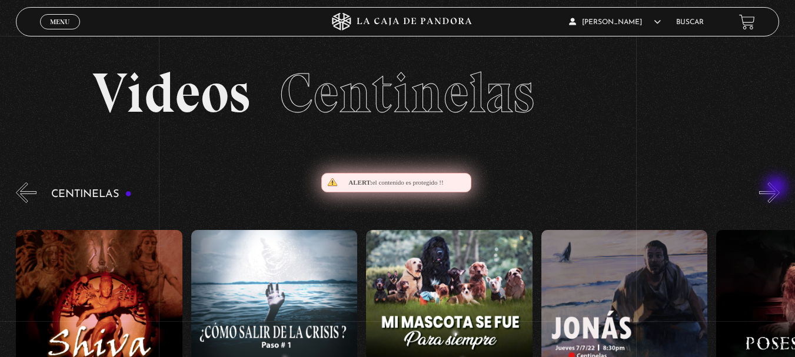
click at [778, 188] on button "»" at bounding box center [769, 193] width 21 height 21
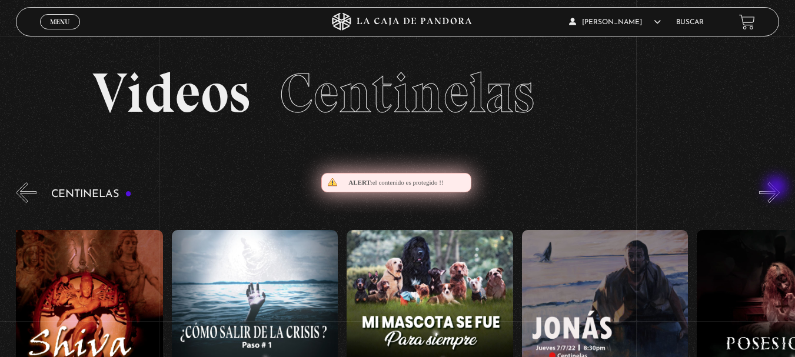
click at [778, 188] on button "»" at bounding box center [769, 193] width 21 height 21
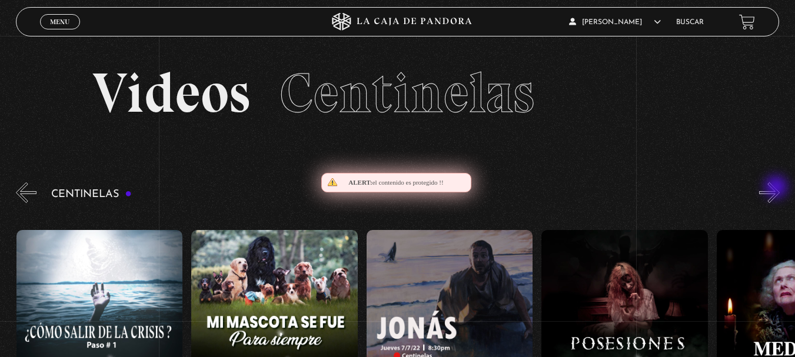
click at [778, 188] on button "»" at bounding box center [769, 193] width 21 height 21
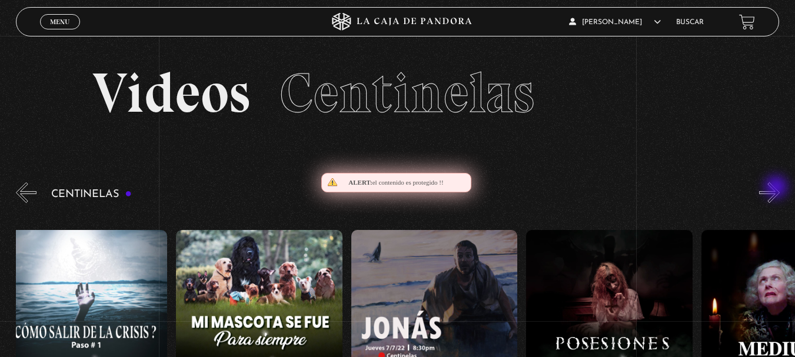
click at [778, 188] on button "»" at bounding box center [769, 193] width 21 height 21
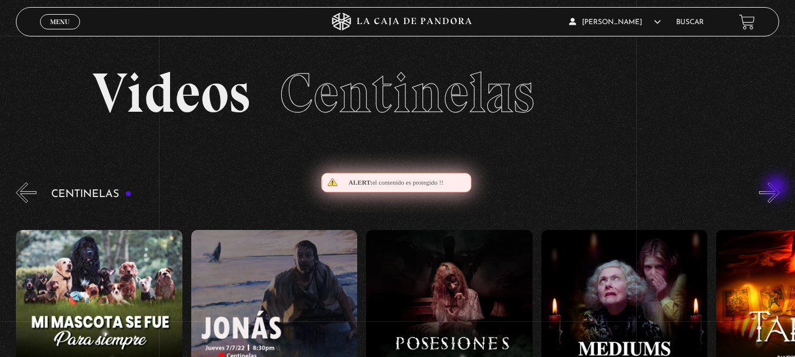
click at [778, 188] on button "»" at bounding box center [769, 193] width 21 height 21
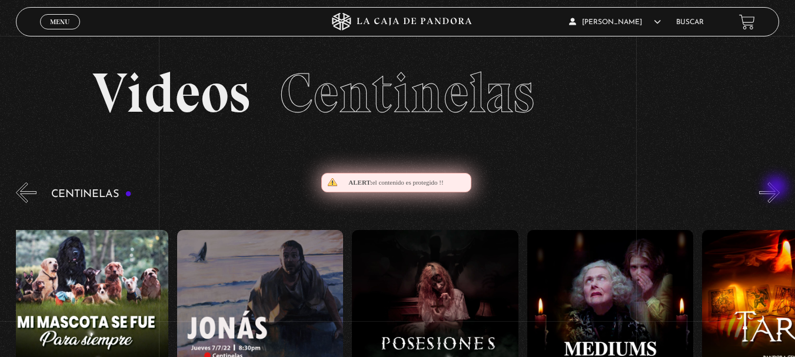
click at [778, 188] on button "»" at bounding box center [769, 193] width 21 height 21
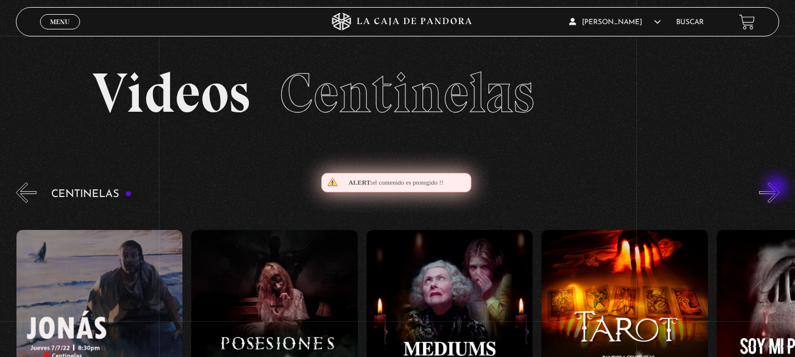
click at [778, 188] on button "»" at bounding box center [769, 193] width 21 height 21
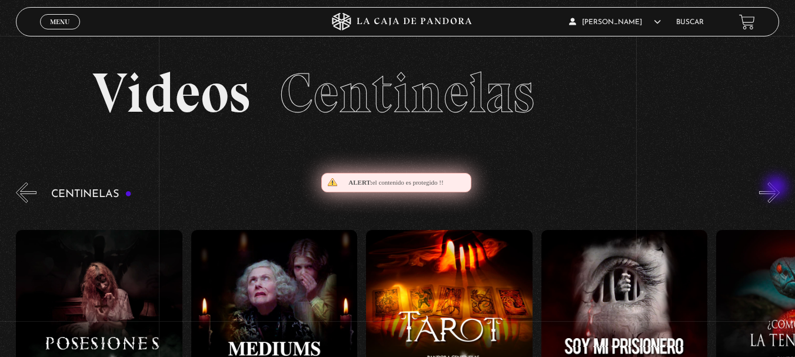
click at [778, 190] on button "»" at bounding box center [769, 193] width 21 height 21
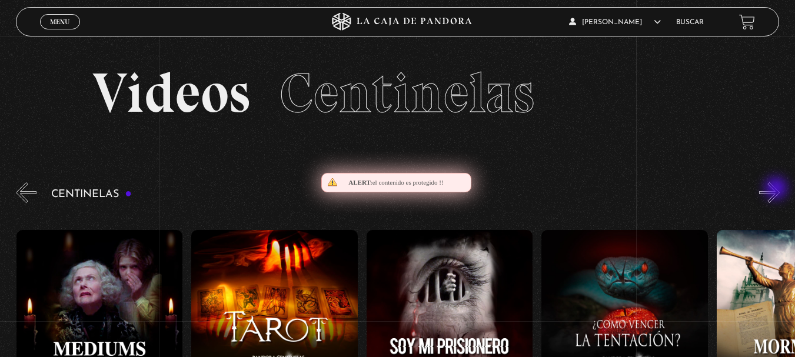
click at [778, 190] on button "»" at bounding box center [769, 193] width 21 height 21
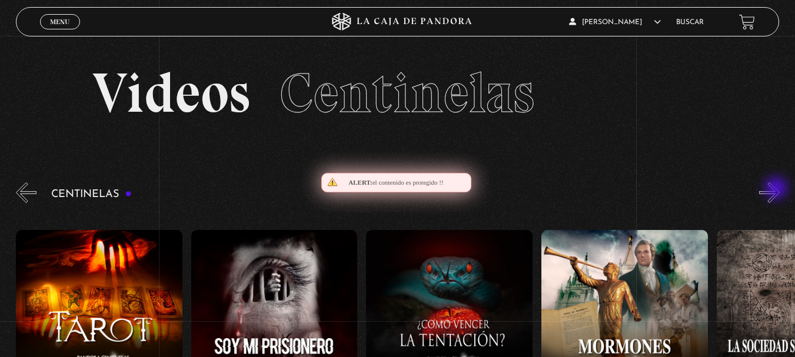
click at [778, 190] on button "»" at bounding box center [769, 193] width 21 height 21
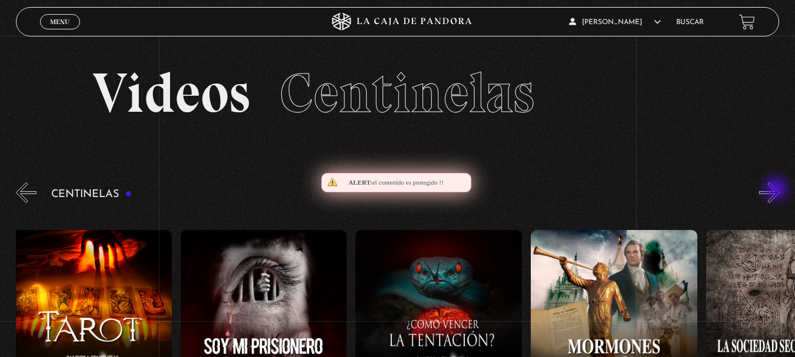
click at [778, 190] on button "»" at bounding box center [769, 193] width 21 height 21
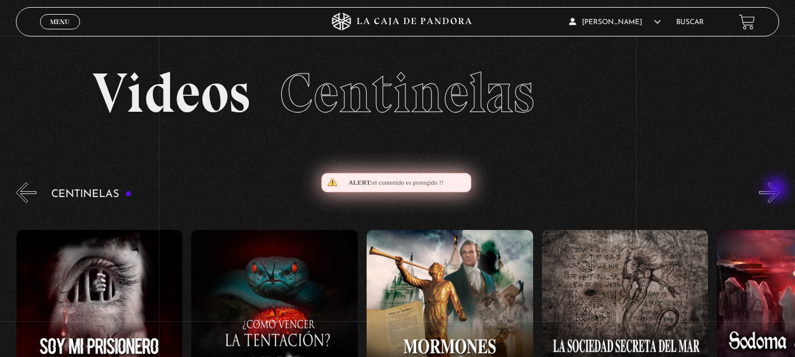
click at [778, 190] on button "»" at bounding box center [769, 193] width 21 height 21
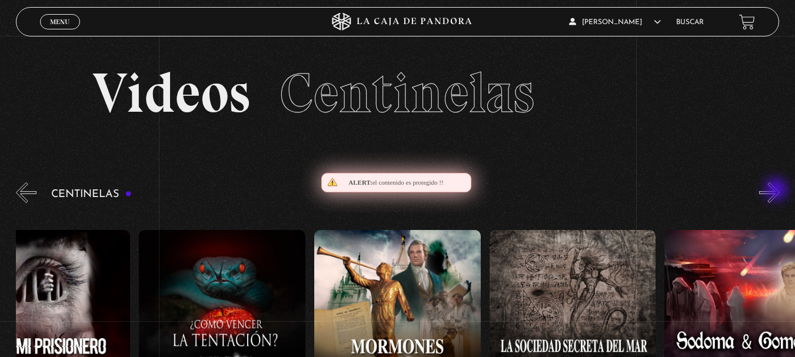
click at [778, 191] on button "»" at bounding box center [769, 193] width 21 height 21
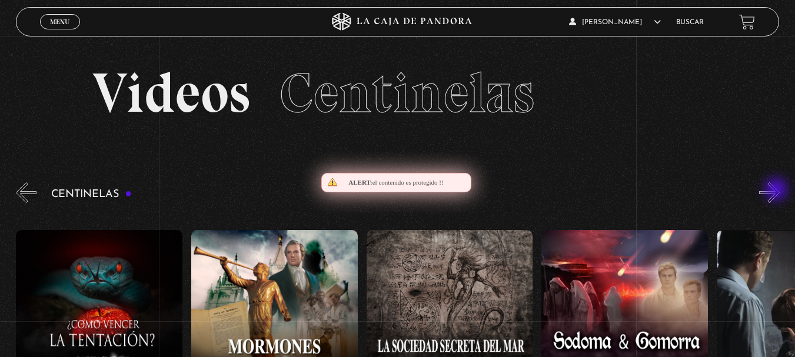
click at [778, 191] on button "»" at bounding box center [769, 193] width 21 height 21
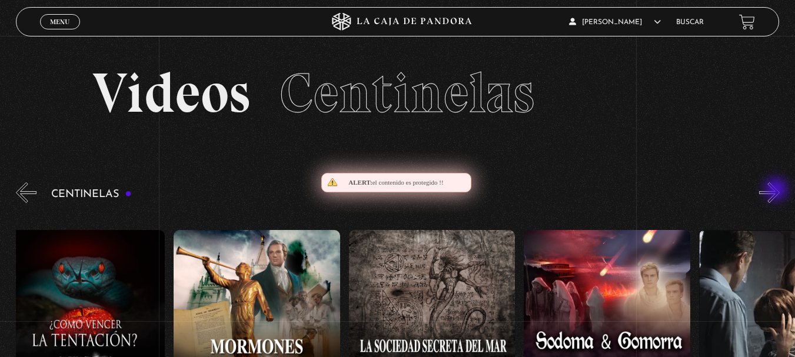
click at [778, 191] on button "»" at bounding box center [769, 193] width 21 height 21
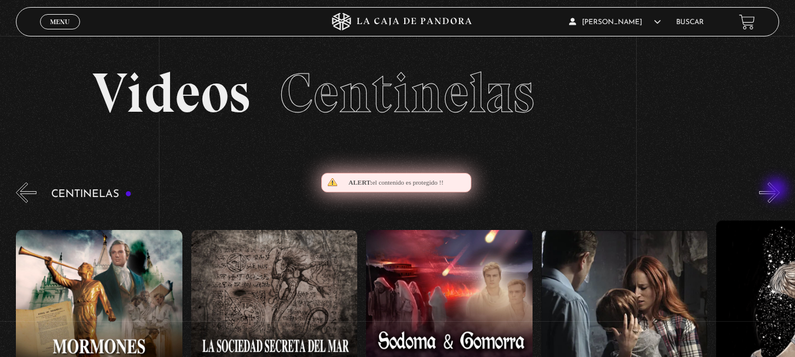
click at [778, 191] on button "»" at bounding box center [769, 193] width 21 height 21
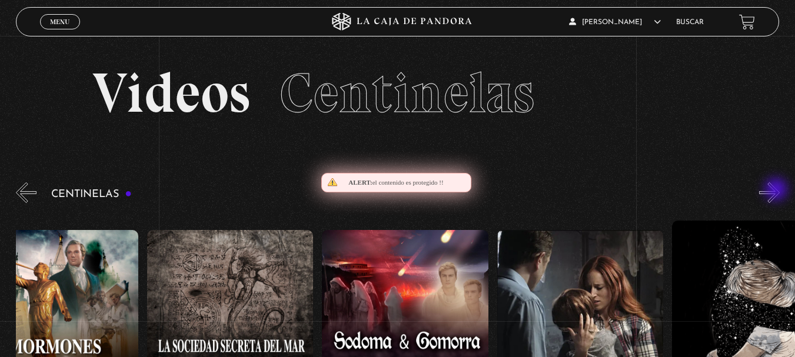
click at [778, 191] on button "»" at bounding box center [769, 193] width 21 height 21
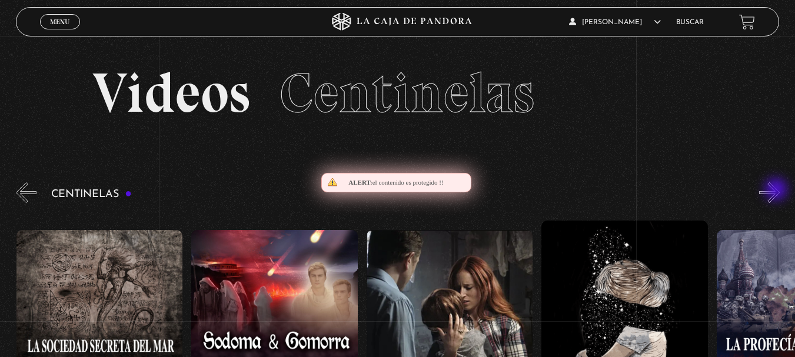
click at [778, 191] on button "»" at bounding box center [769, 193] width 21 height 21
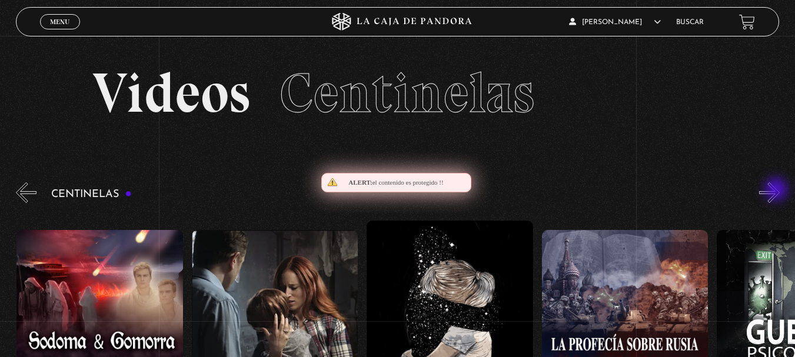
click at [778, 191] on button "»" at bounding box center [769, 193] width 21 height 21
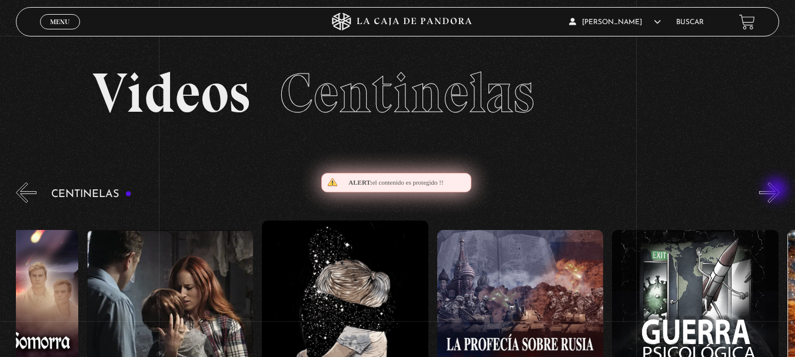
click at [778, 191] on button "»" at bounding box center [769, 193] width 21 height 21
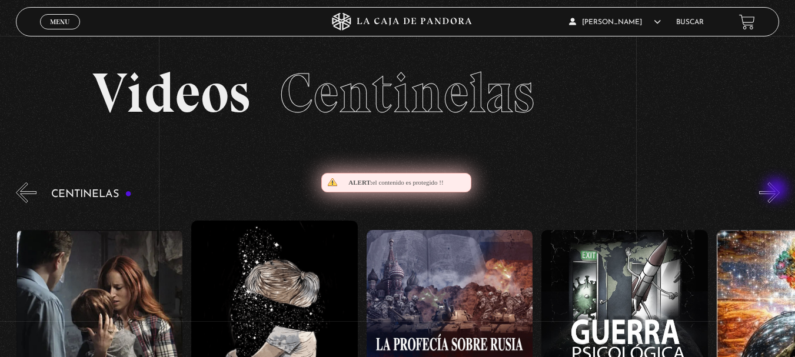
click at [778, 191] on button "»" at bounding box center [769, 193] width 21 height 21
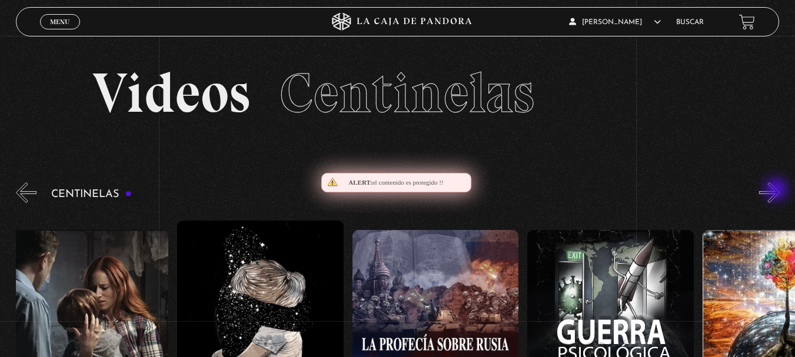
click at [778, 191] on button "»" at bounding box center [769, 193] width 21 height 21
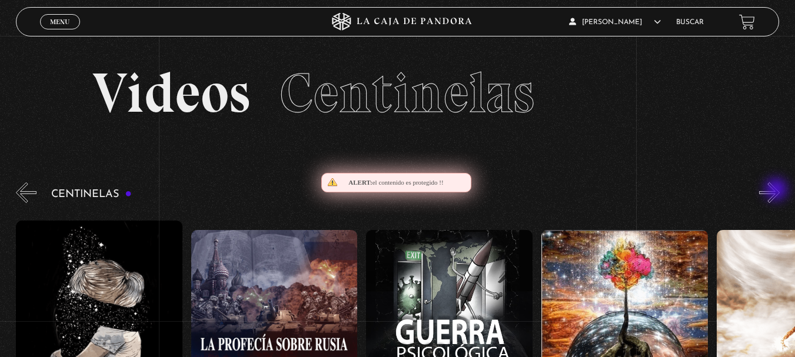
click at [778, 191] on button "»" at bounding box center [769, 193] width 21 height 21
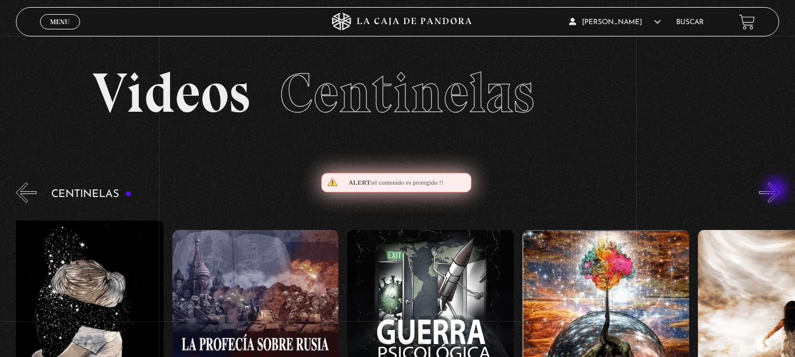
click at [778, 191] on button "»" at bounding box center [769, 193] width 21 height 21
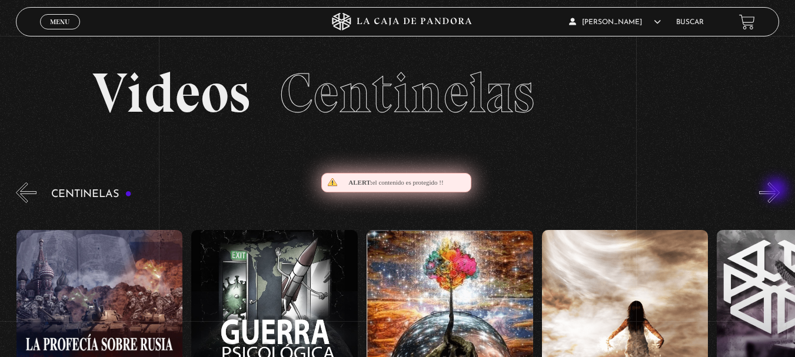
click at [778, 191] on button "»" at bounding box center [769, 193] width 21 height 21
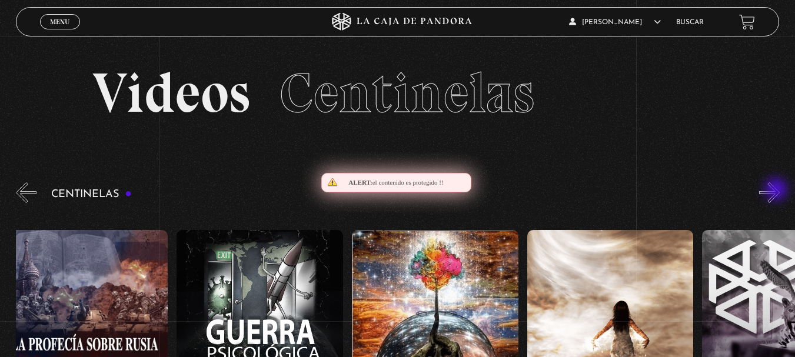
click at [778, 191] on button "»" at bounding box center [769, 193] width 21 height 21
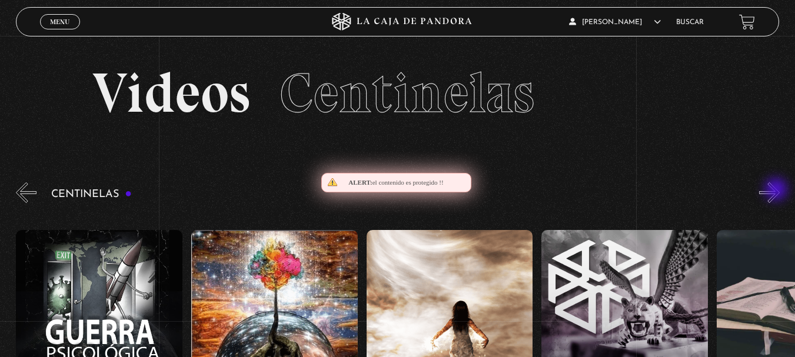
click at [778, 191] on button "»" at bounding box center [769, 193] width 21 height 21
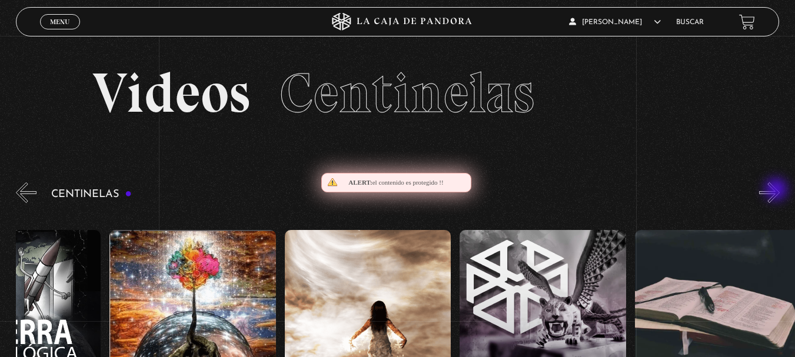
click at [778, 191] on button "»" at bounding box center [769, 193] width 21 height 21
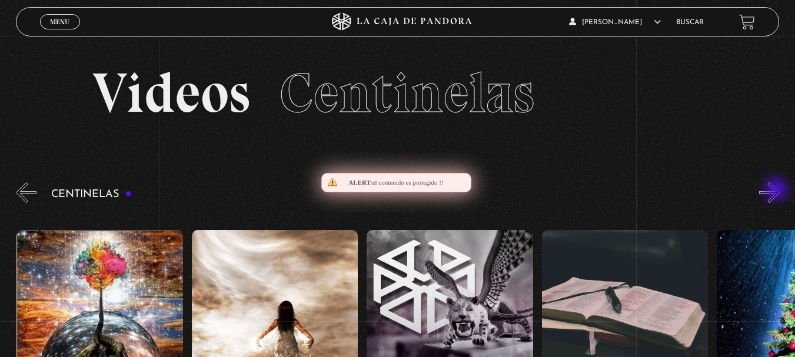
click at [778, 191] on button "»" at bounding box center [769, 193] width 21 height 21
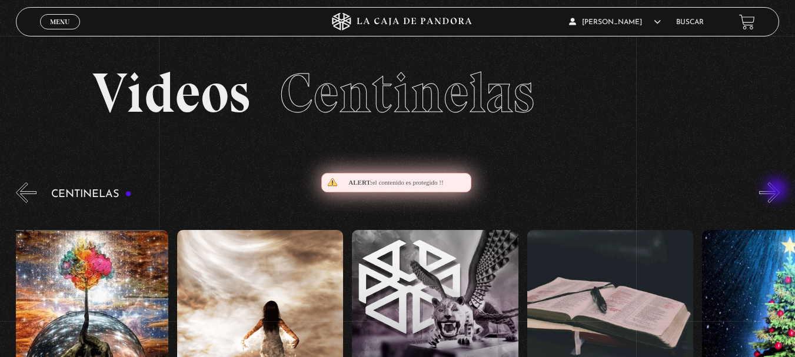
click at [778, 191] on button "»" at bounding box center [769, 193] width 21 height 21
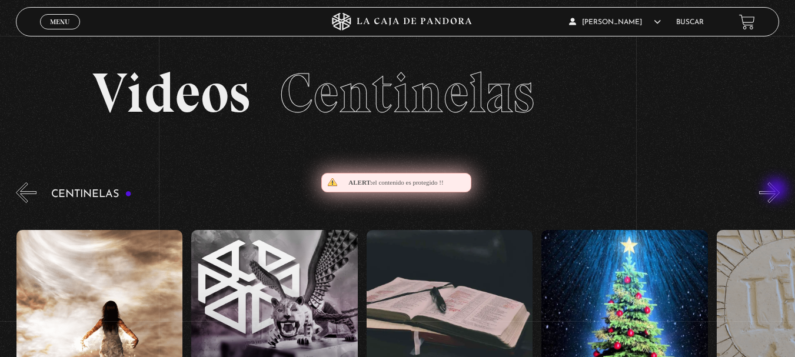
click at [778, 191] on button "»" at bounding box center [769, 193] width 21 height 21
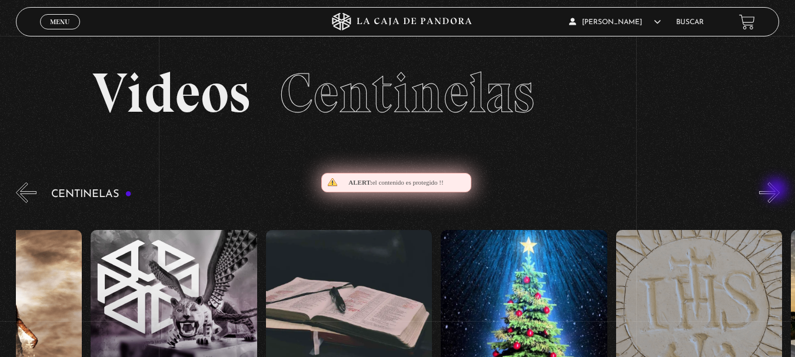
click at [778, 191] on button "»" at bounding box center [769, 193] width 21 height 21
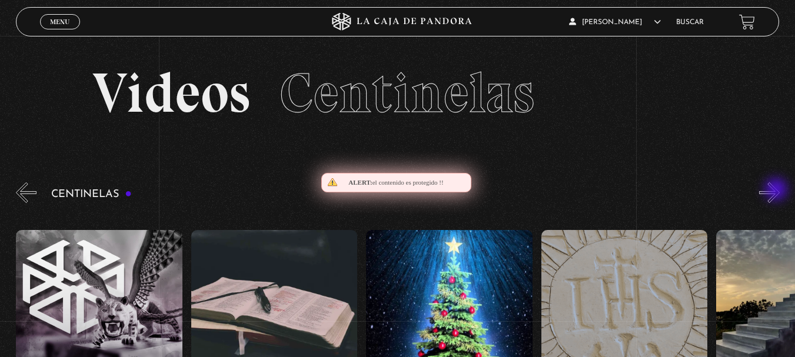
click at [778, 191] on button "»" at bounding box center [769, 193] width 21 height 21
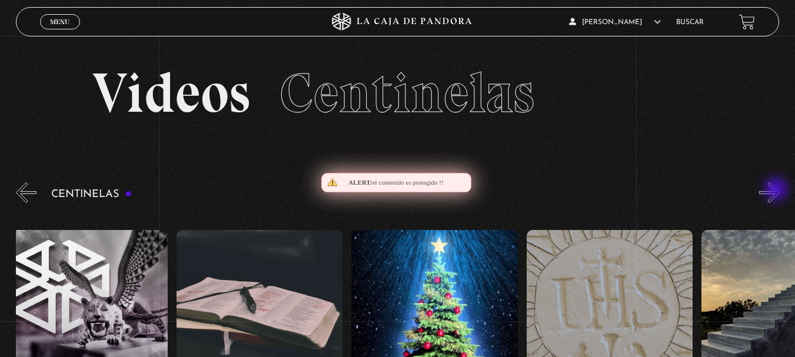
click at [778, 191] on button "»" at bounding box center [769, 193] width 21 height 21
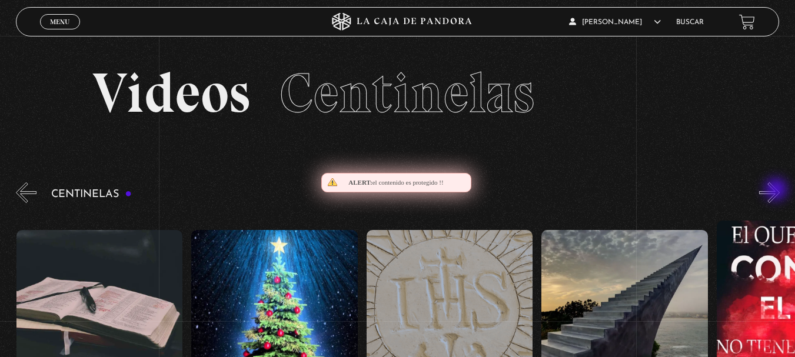
click at [778, 191] on button "»" at bounding box center [769, 193] width 21 height 21
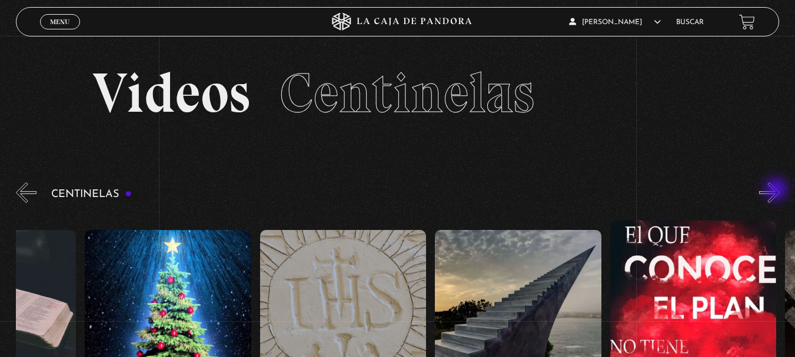
click at [778, 191] on button "»" at bounding box center [769, 193] width 21 height 21
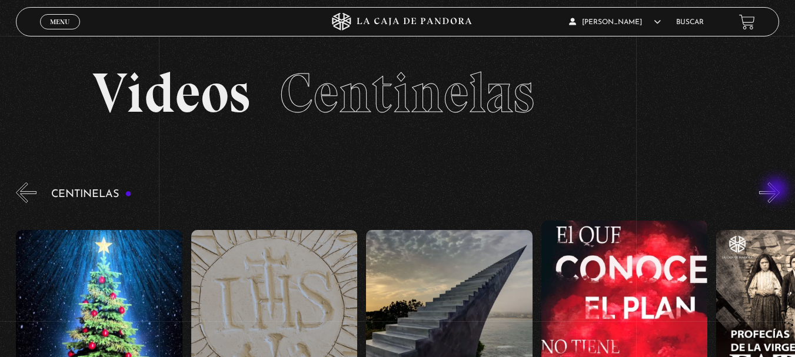
click at [778, 191] on button "»" at bounding box center [769, 193] width 21 height 21
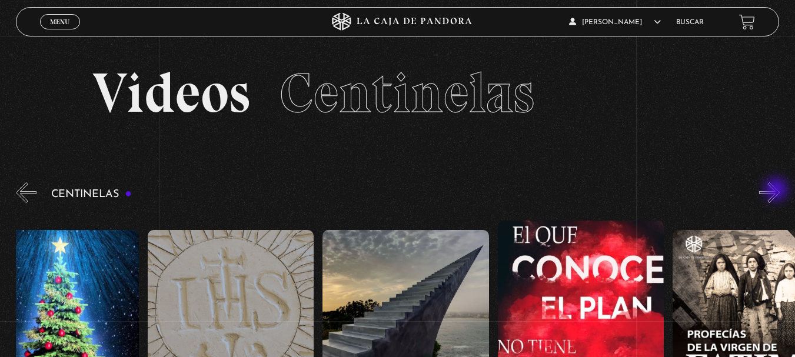
click at [778, 191] on button "»" at bounding box center [769, 193] width 21 height 21
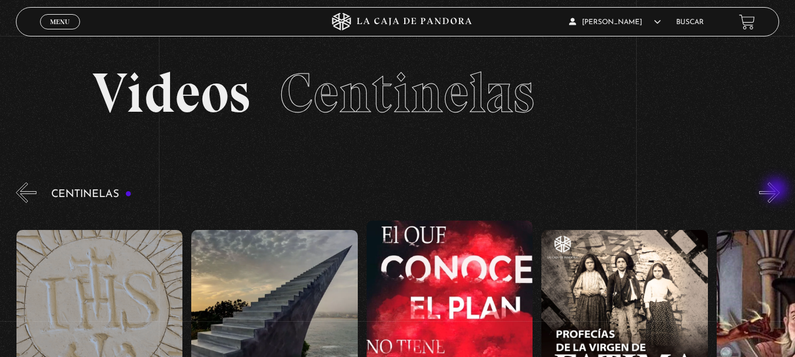
click at [778, 191] on button "»" at bounding box center [769, 193] width 21 height 21
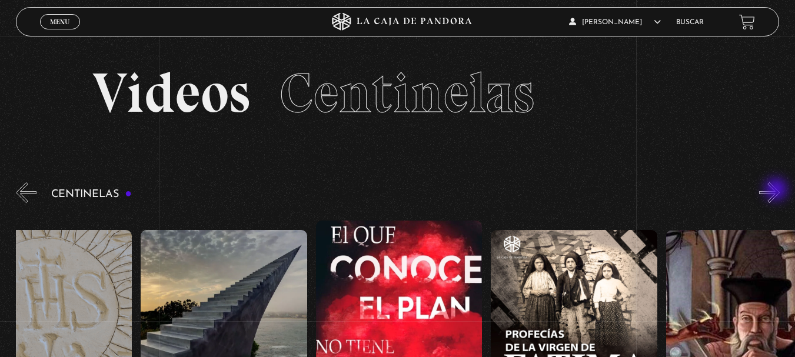
click at [778, 191] on button "»" at bounding box center [769, 193] width 21 height 21
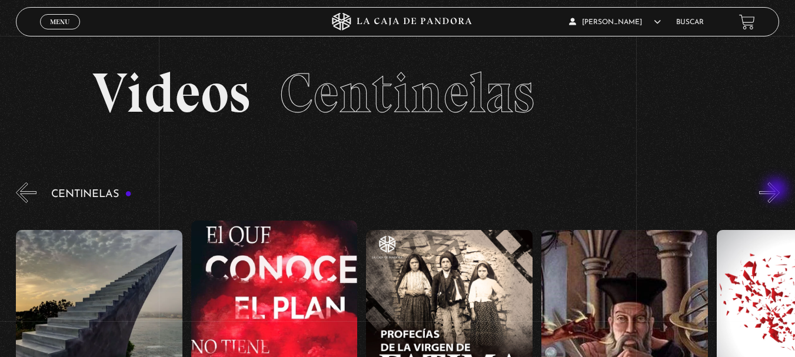
click at [778, 191] on button "»" at bounding box center [769, 193] width 21 height 21
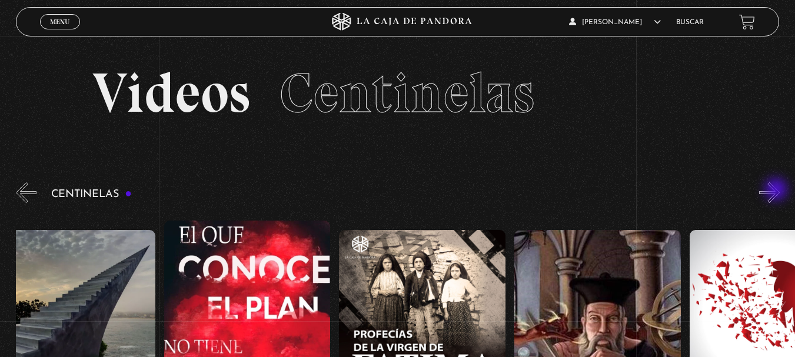
click at [778, 191] on button "»" at bounding box center [769, 193] width 21 height 21
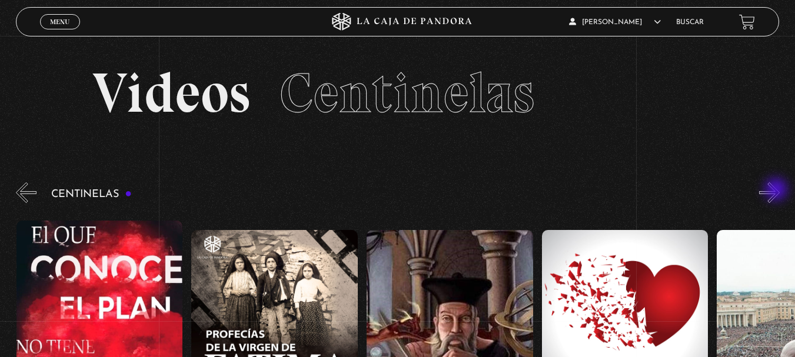
click at [778, 191] on button "»" at bounding box center [769, 193] width 21 height 21
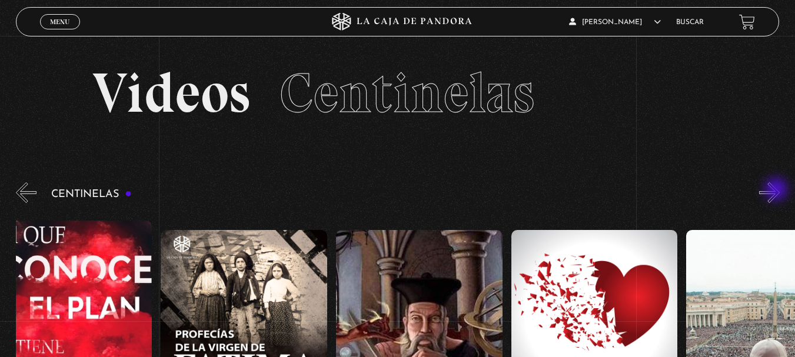
click at [778, 191] on button "»" at bounding box center [769, 193] width 21 height 21
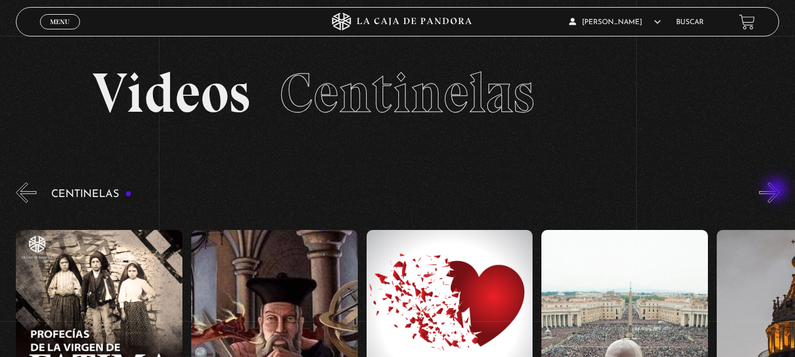
click at [778, 191] on button "»" at bounding box center [769, 193] width 21 height 21
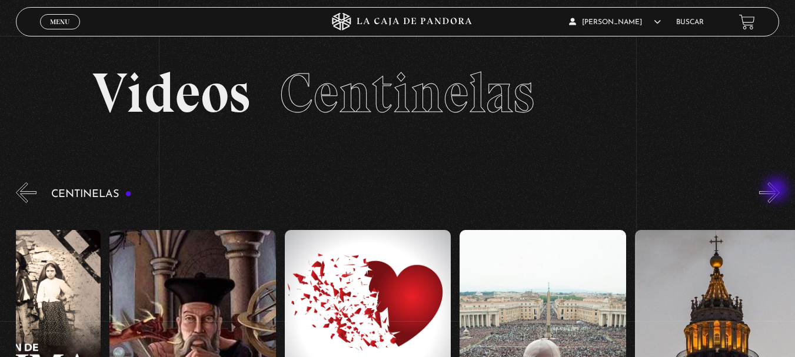
click at [778, 191] on button "»" at bounding box center [769, 193] width 21 height 21
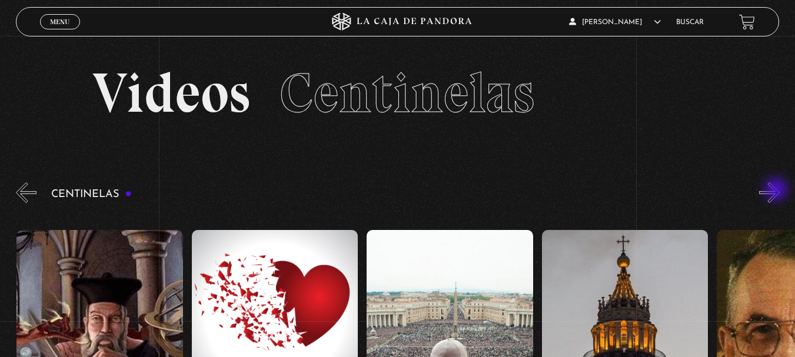
click at [778, 191] on button "»" at bounding box center [769, 193] width 21 height 21
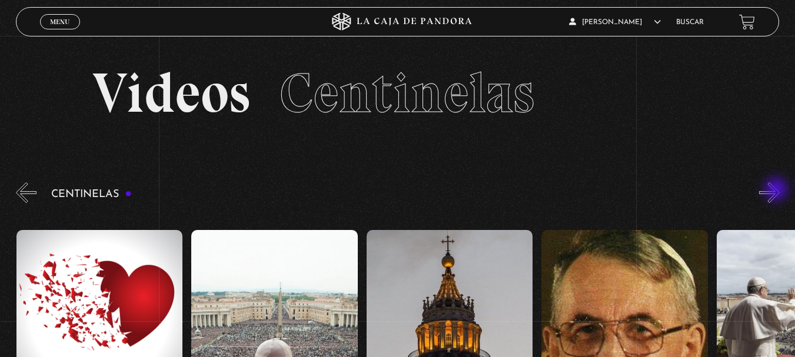
click at [778, 191] on button "»" at bounding box center [769, 193] width 21 height 21
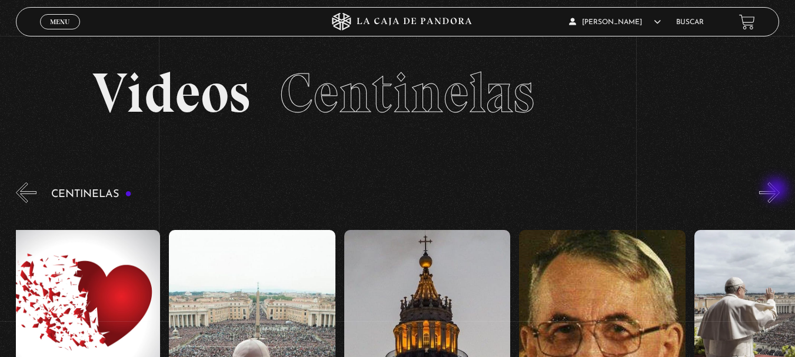
click at [778, 191] on button "»" at bounding box center [769, 193] width 21 height 21
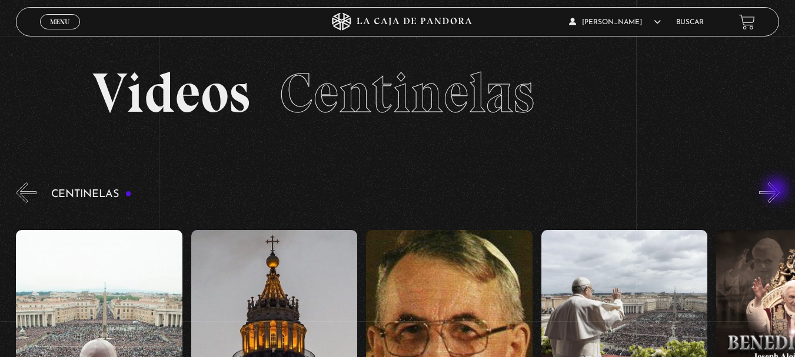
click at [778, 191] on button "»" at bounding box center [769, 193] width 21 height 21
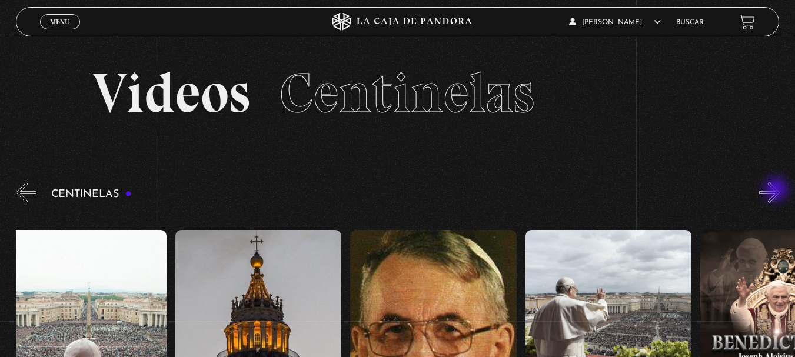
click at [778, 191] on button "»" at bounding box center [769, 193] width 21 height 21
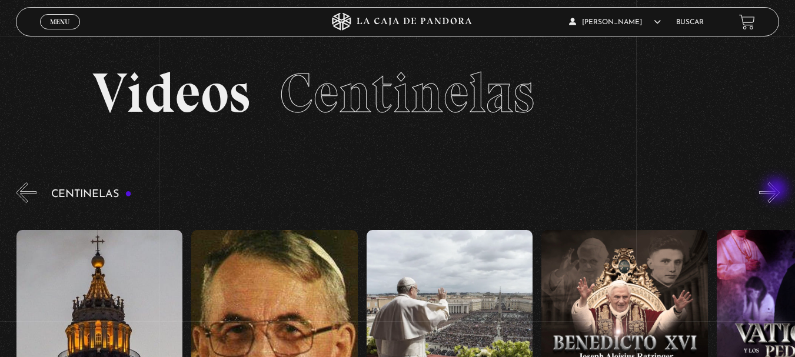
click at [778, 191] on button "»" at bounding box center [769, 193] width 21 height 21
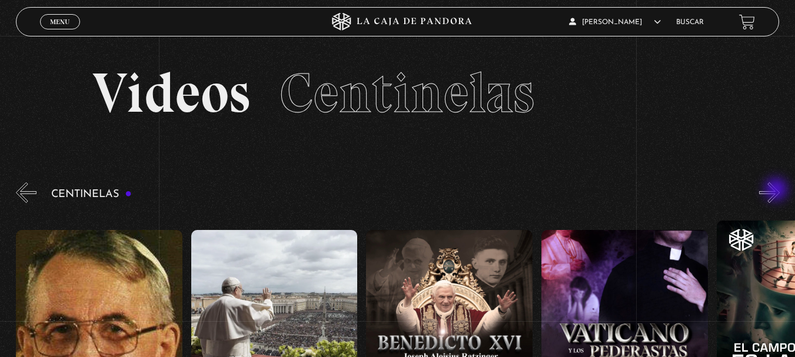
click at [778, 191] on button "»" at bounding box center [769, 193] width 21 height 21
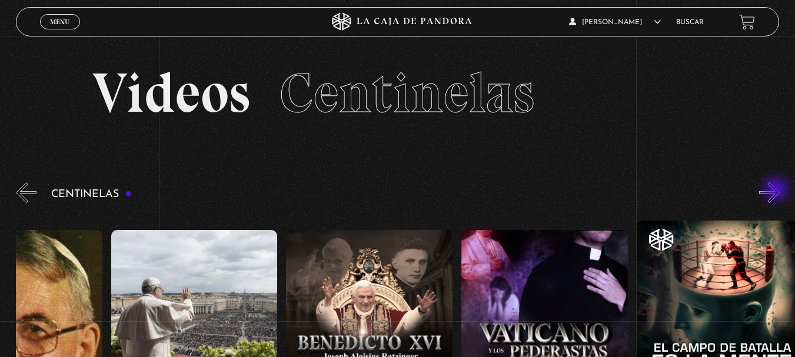
click at [778, 191] on button "»" at bounding box center [769, 193] width 21 height 21
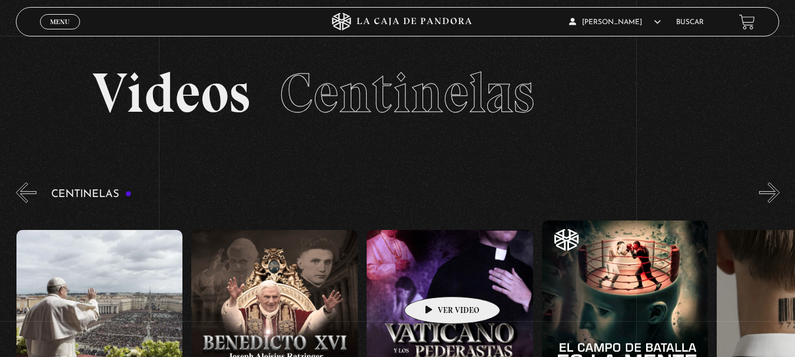
click at [434, 279] on figure at bounding box center [450, 336] width 167 height 212
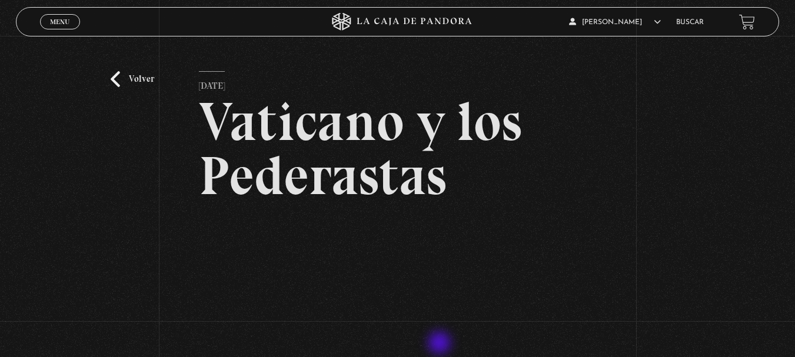
scroll to position [118, 0]
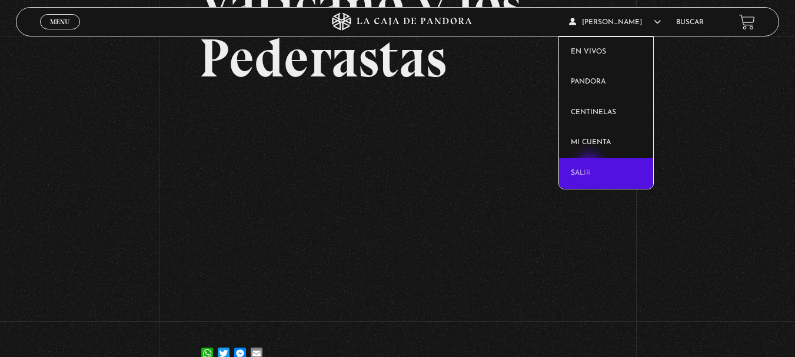
click at [591, 167] on link "Salir" at bounding box center [606, 173] width 94 height 31
